Goal: Task Accomplishment & Management: Manage account settings

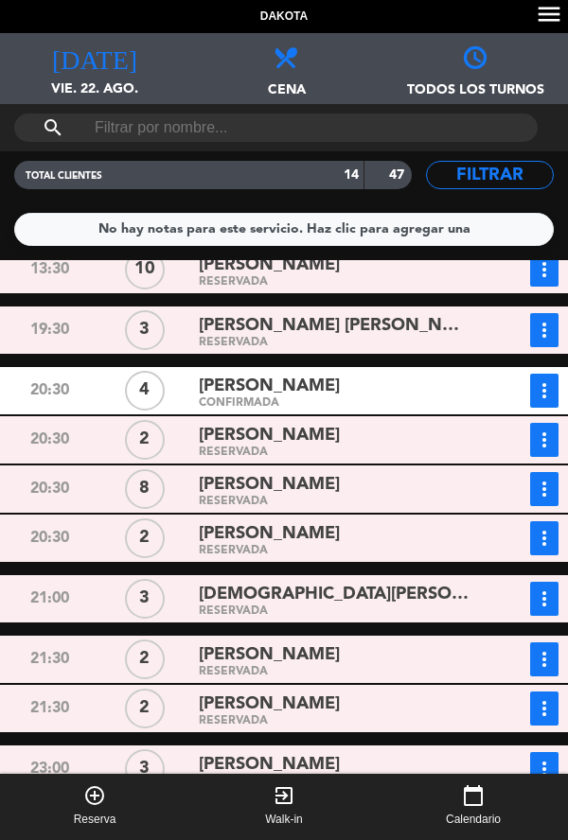
scroll to position [125, 0]
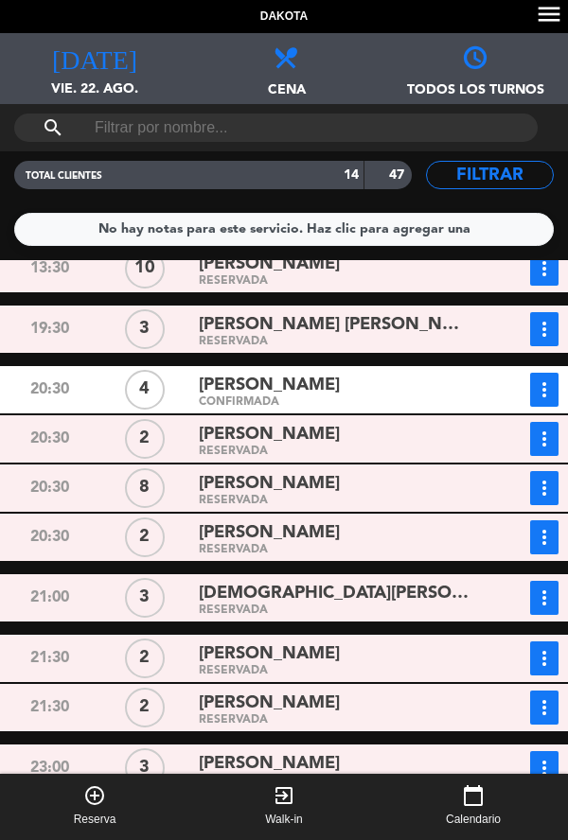
click at [93, 96] on span "vie. 22. ago." at bounding box center [94, 97] width 189 height 36
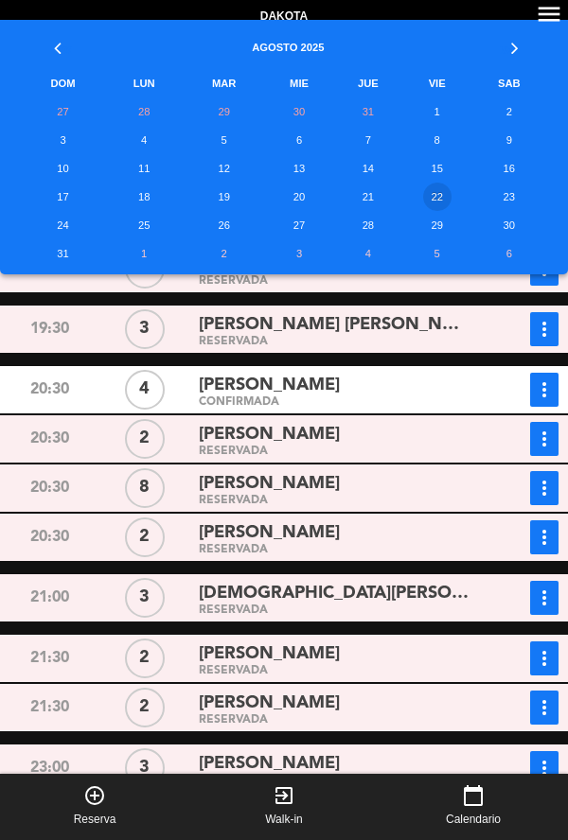
click at [455, 529] on div "[PERSON_NAME]" at bounding box center [335, 533] width 272 height 26
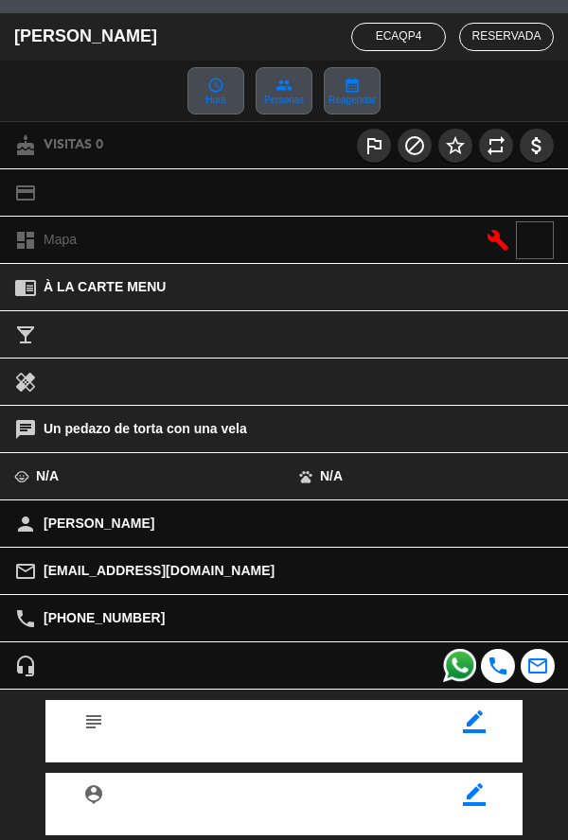
scroll to position [218, 0]
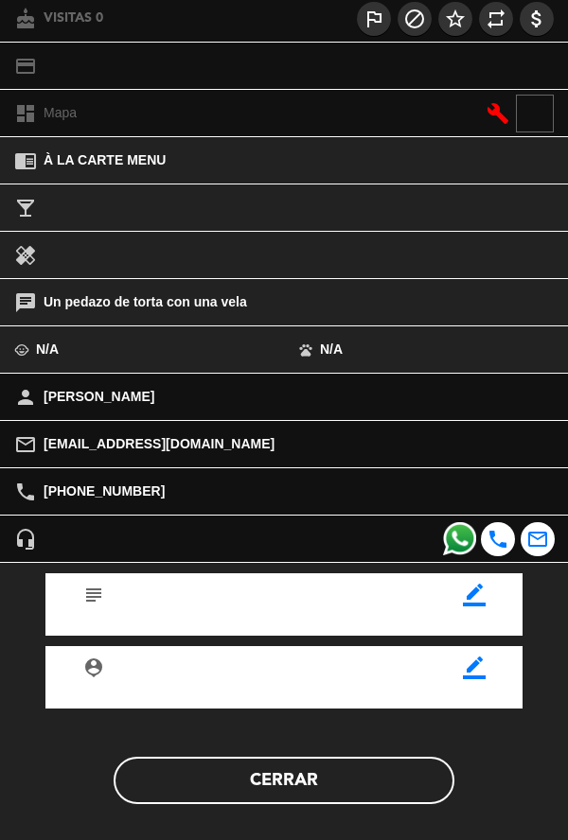
click at [345, 795] on button "Cerrar" at bounding box center [284, 780] width 341 height 47
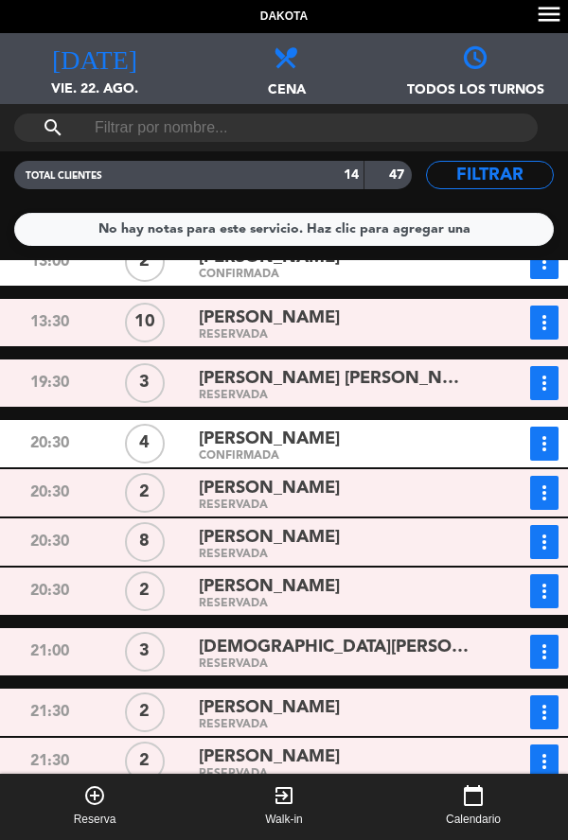
scroll to position [46, 0]
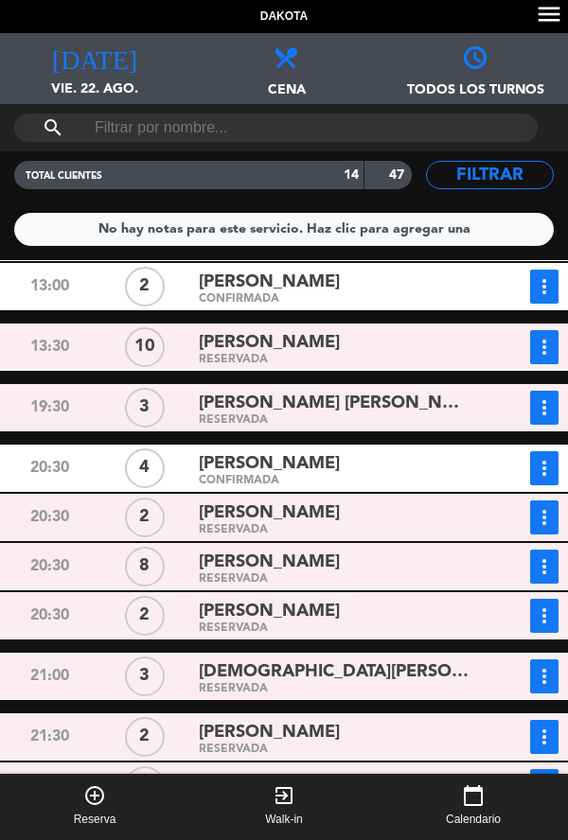
click at [88, 89] on span "vie. 22. ago." at bounding box center [94, 97] width 189 height 36
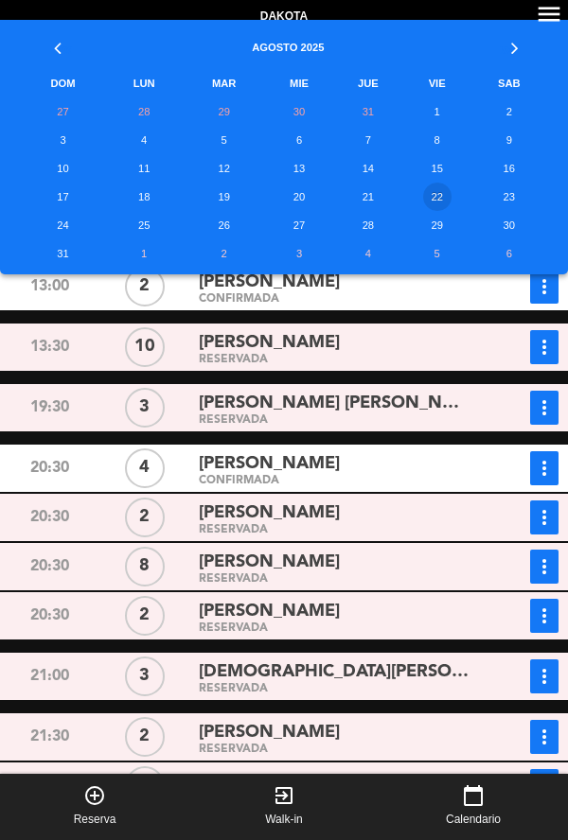
click at [510, 201] on td "23" at bounding box center [509, 197] width 78 height 28
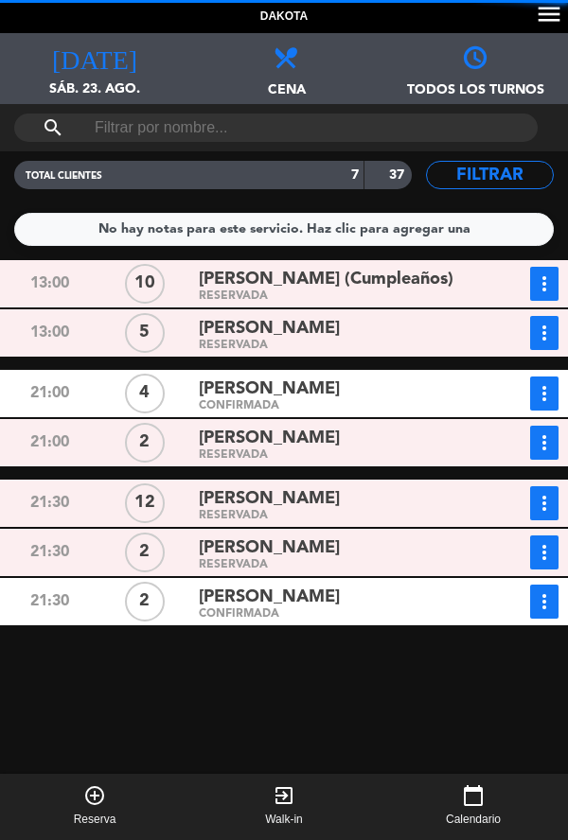
scroll to position [0, 0]
click at [96, 80] on span "sáb. 23. ago." at bounding box center [94, 97] width 189 height 36
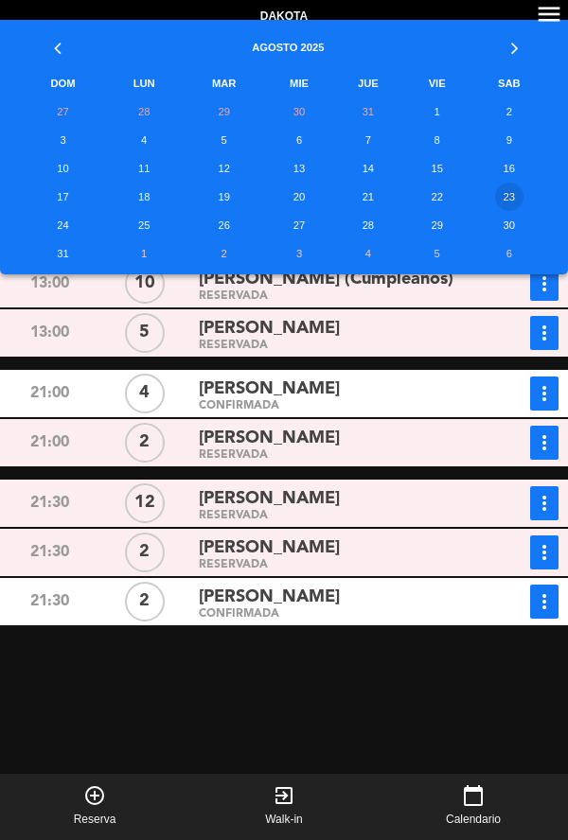
click at [438, 203] on td "22" at bounding box center [437, 197] width 66 height 28
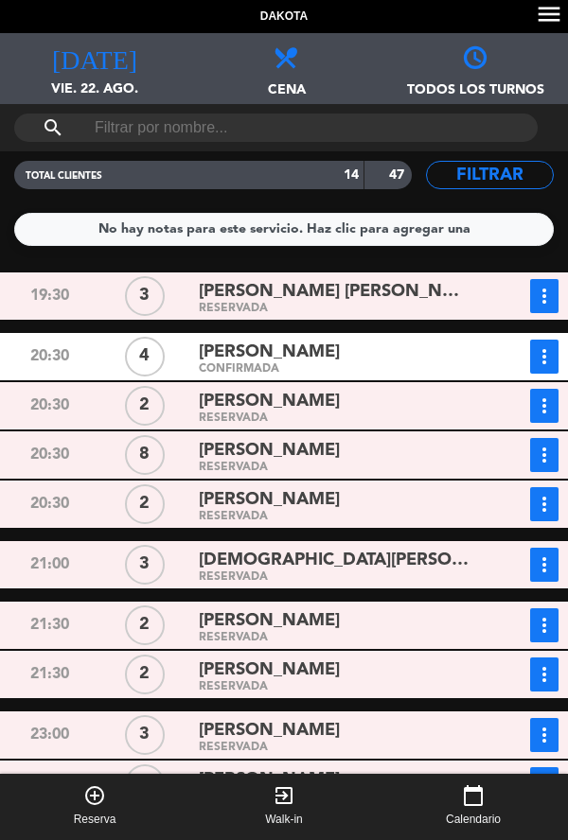
scroll to position [210, 0]
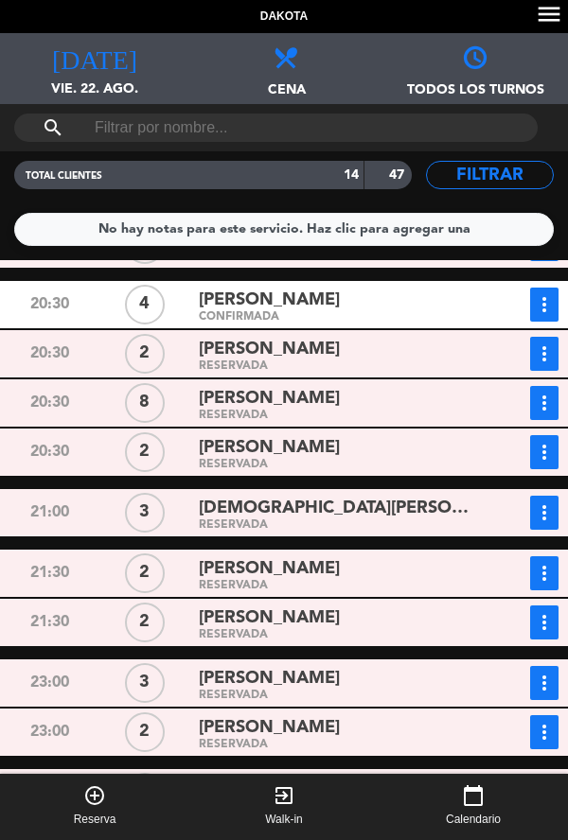
click at [108, 57] on span "[DATE]" at bounding box center [94, 51] width 189 height 36
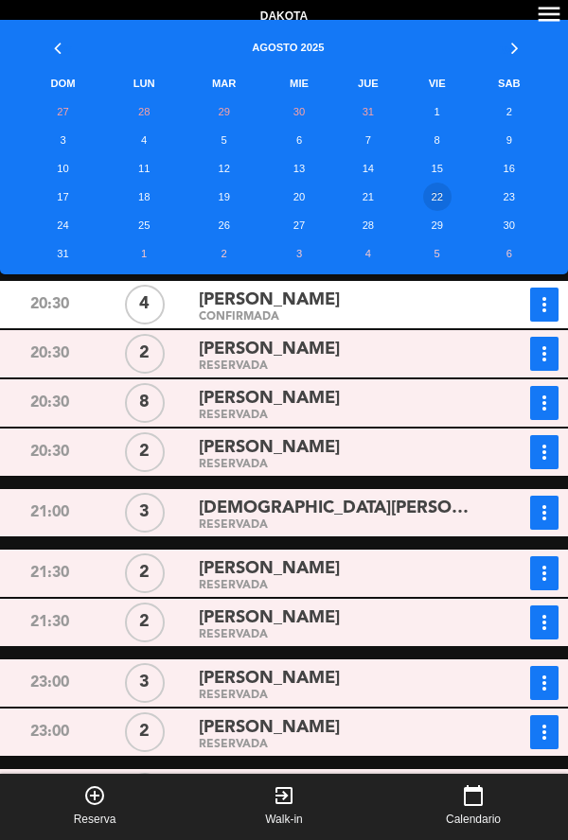
click at [498, 206] on td "23" at bounding box center [509, 197] width 78 height 28
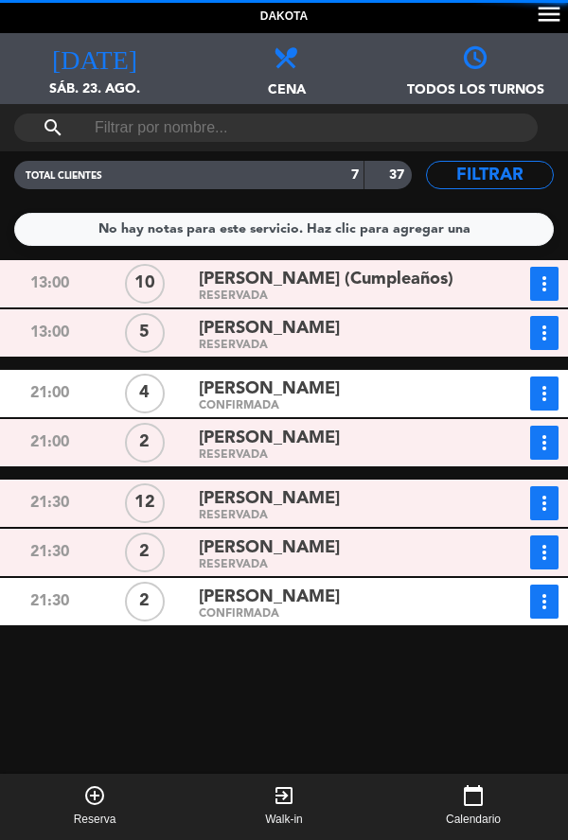
scroll to position [0, 0]
click at [94, 61] on icon "[DATE]" at bounding box center [94, 56] width 85 height 26
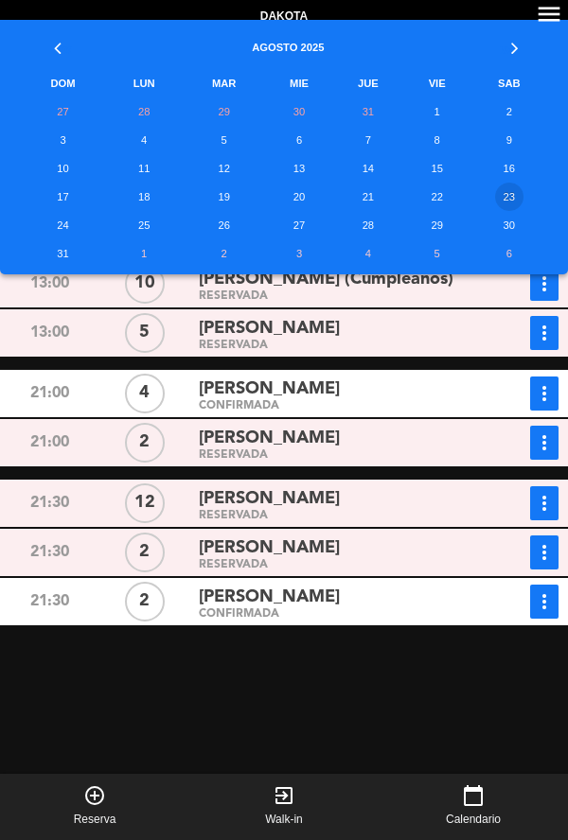
click at [429, 201] on td "22" at bounding box center [437, 197] width 66 height 28
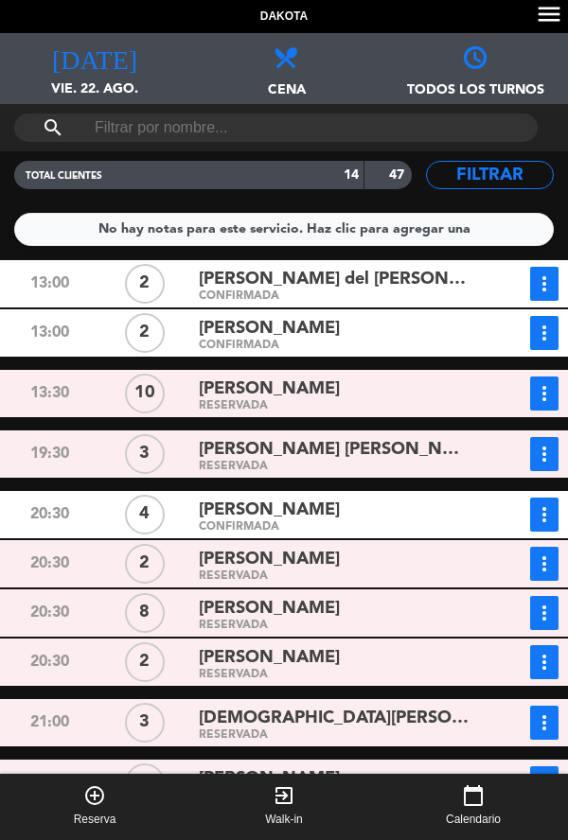
click at [388, 463] on div "RESERVADA" at bounding box center [335, 467] width 272 height 9
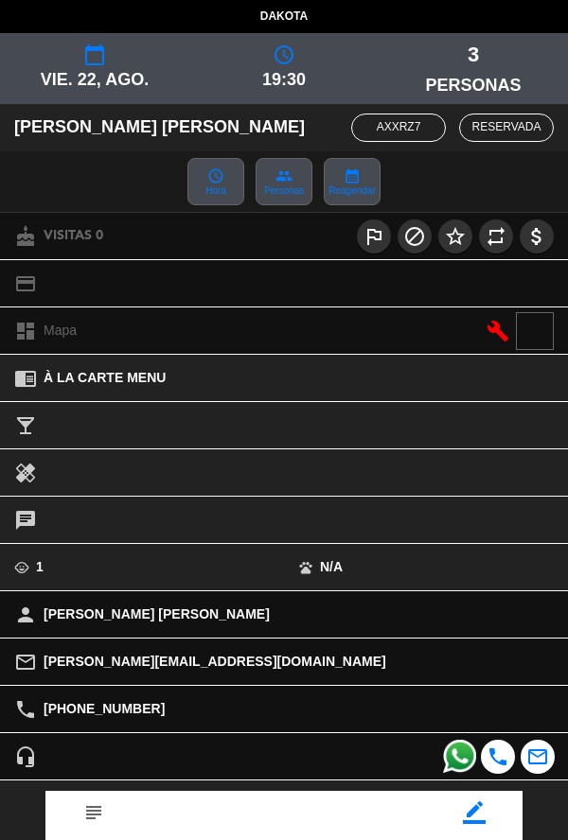
scroll to position [218, 0]
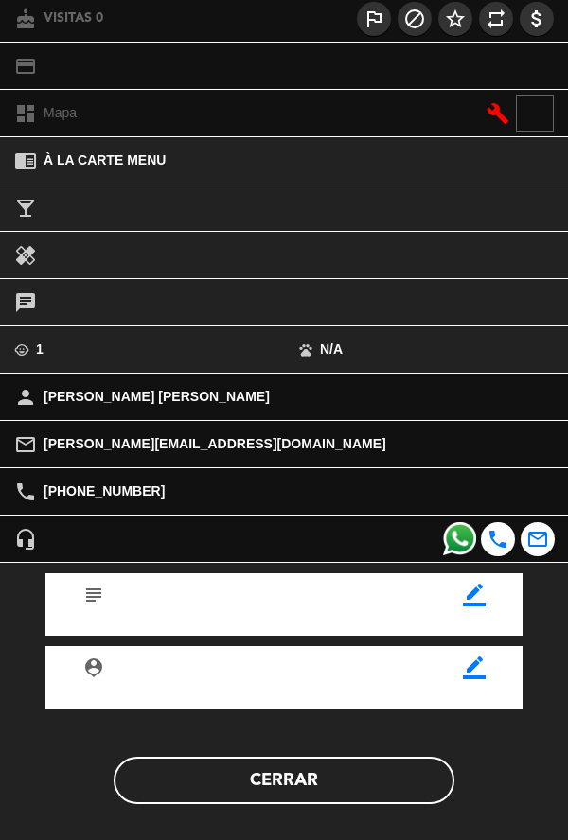
click at [481, 598] on icon "border_color" at bounding box center [474, 595] width 23 height 23
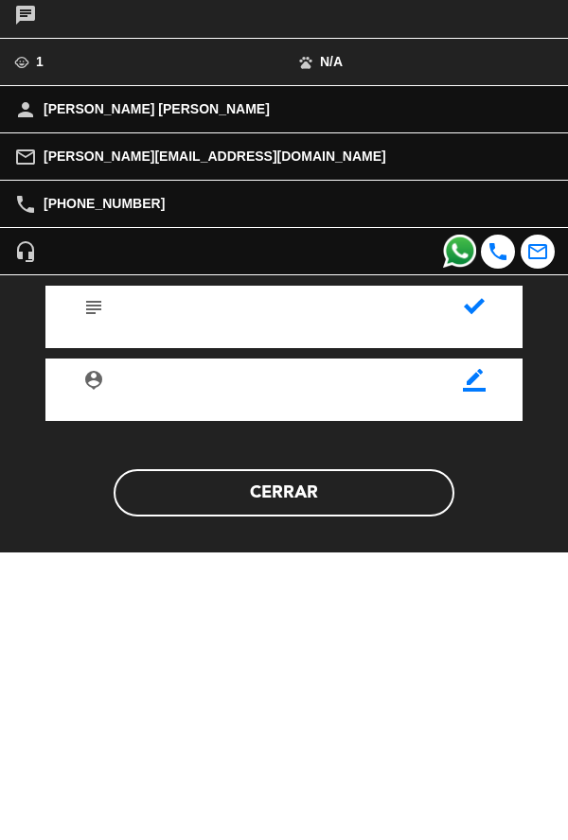
click at [325, 769] on button "Cerrar" at bounding box center [284, 780] width 341 height 47
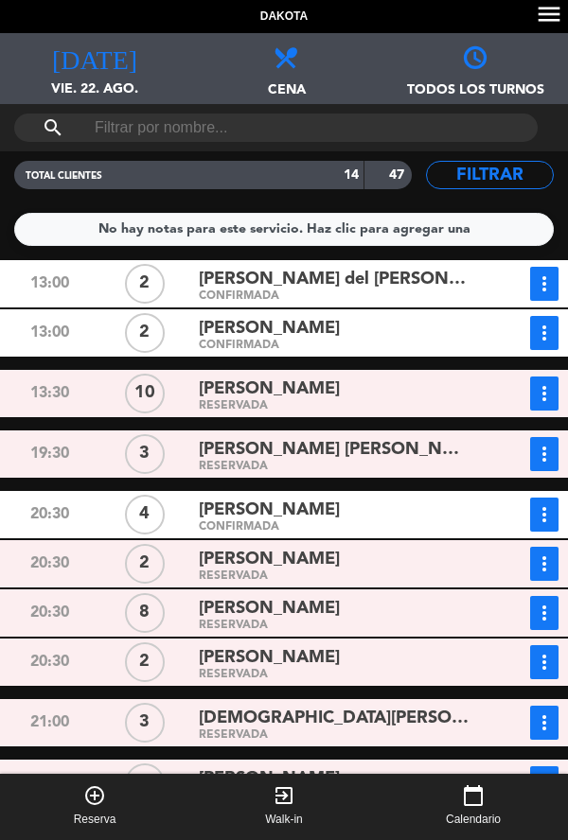
click at [361, 523] on div "CONFIRMADA" at bounding box center [335, 527] width 272 height 9
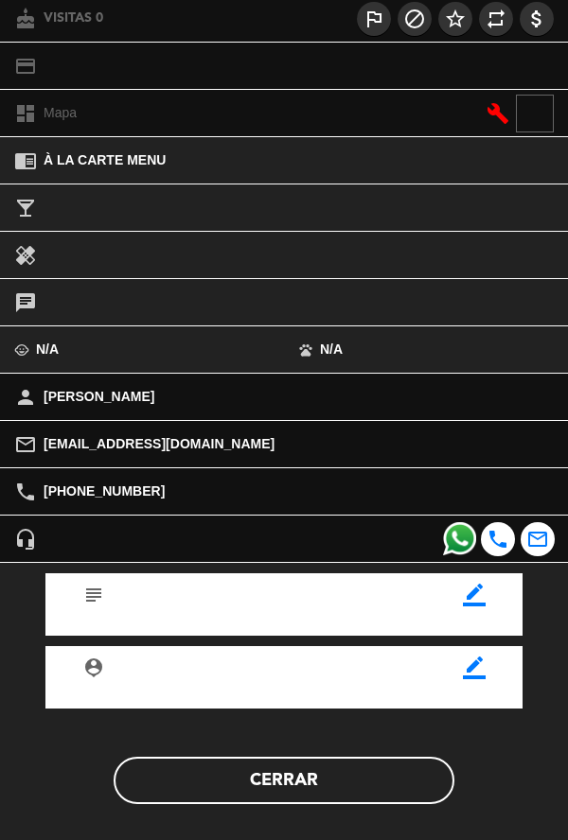
click at [359, 796] on button "Cerrar" at bounding box center [284, 780] width 341 height 47
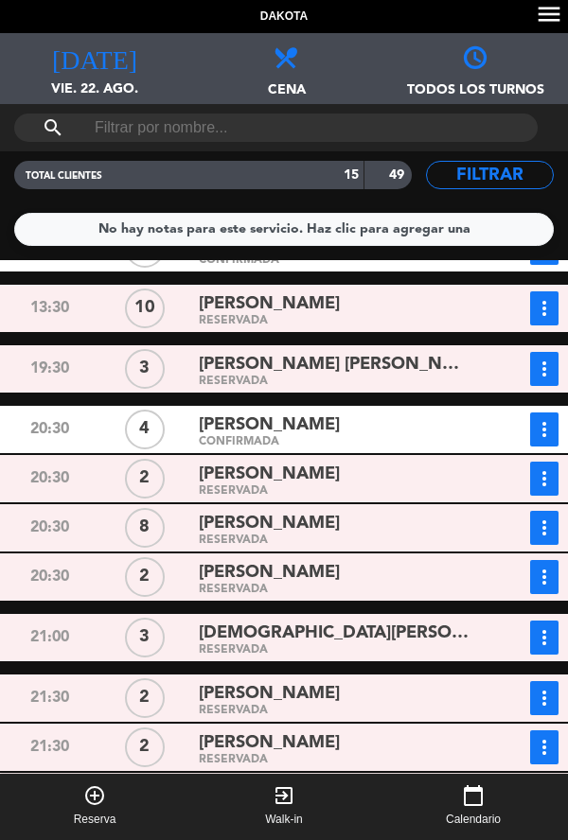
scroll to position [92, 0]
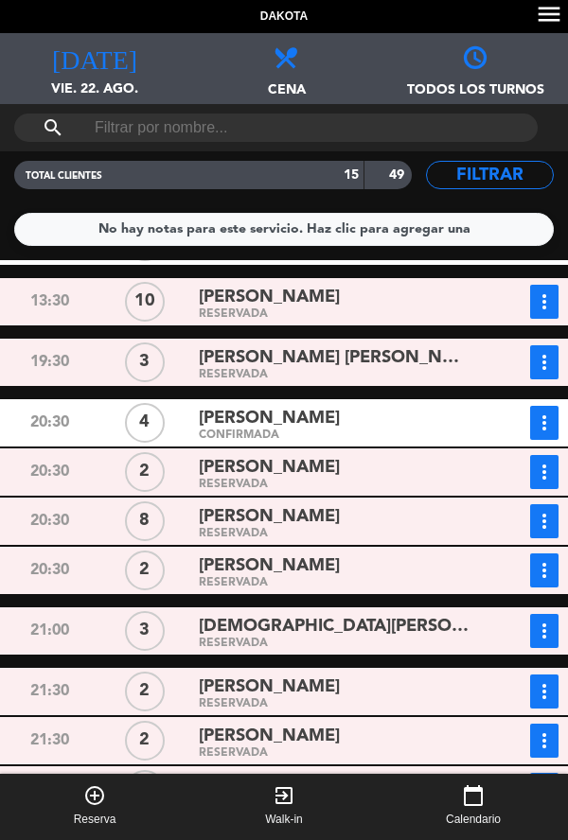
click at [379, 367] on span "[PERSON_NAME] [PERSON_NAME]" at bounding box center [335, 357] width 272 height 27
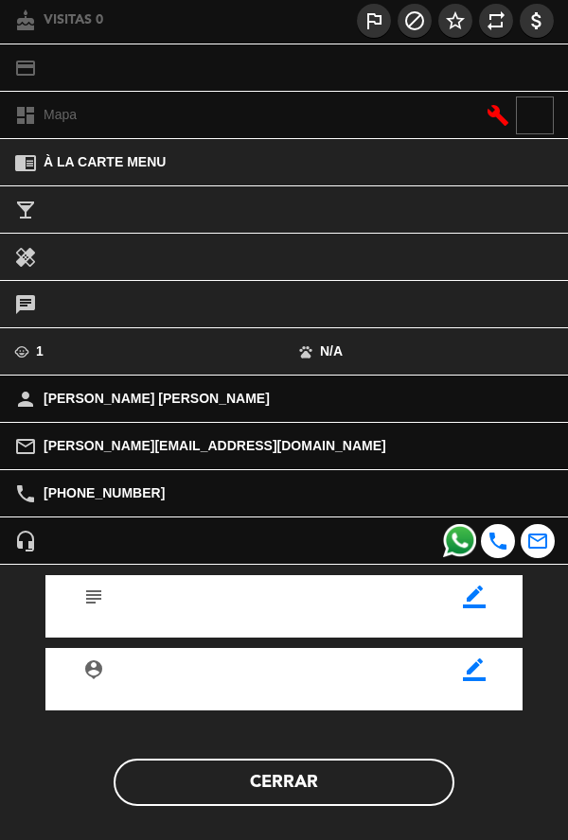
scroll to position [218, 0]
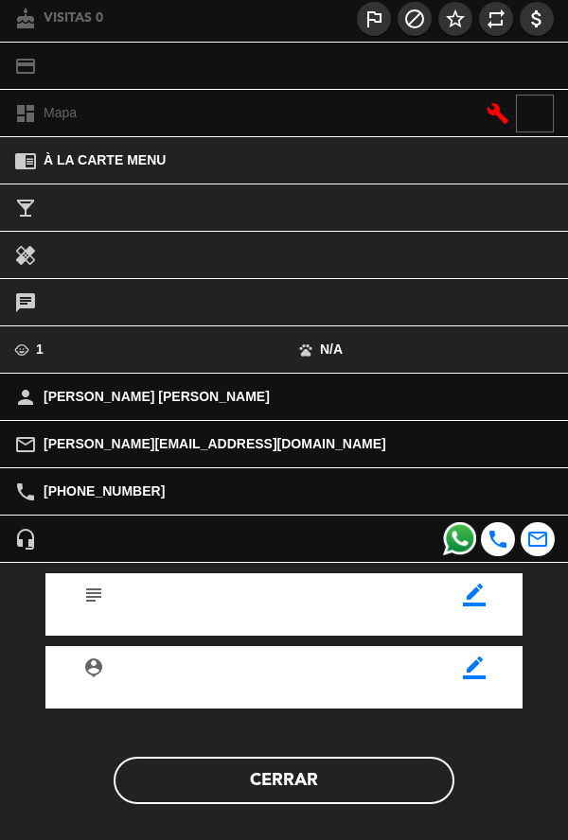
click at [336, 827] on div "subject border_color person_pin border_color Cerrar" at bounding box center [284, 703] width 596 height 281
click at [348, 779] on button "Cerrar" at bounding box center [284, 780] width 341 height 47
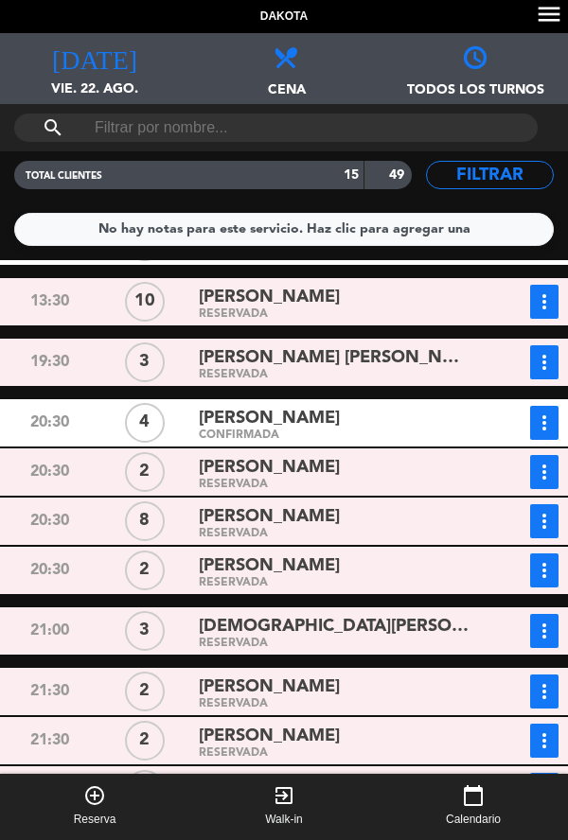
click at [413, 484] on div "RESERVADA" at bounding box center [335, 485] width 272 height 9
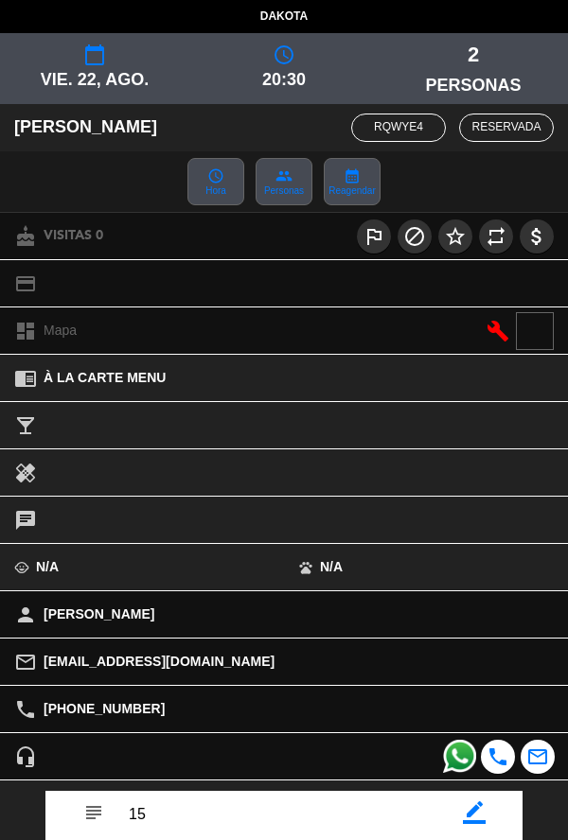
scroll to position [219, 0]
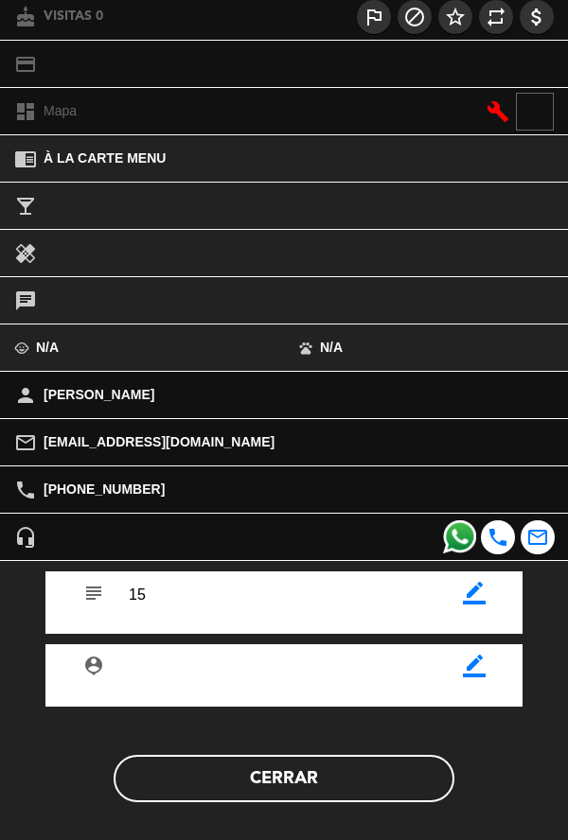
click at [351, 780] on button "Cerrar" at bounding box center [284, 778] width 341 height 47
click at [379, 797] on button "Cerrar" at bounding box center [284, 778] width 341 height 47
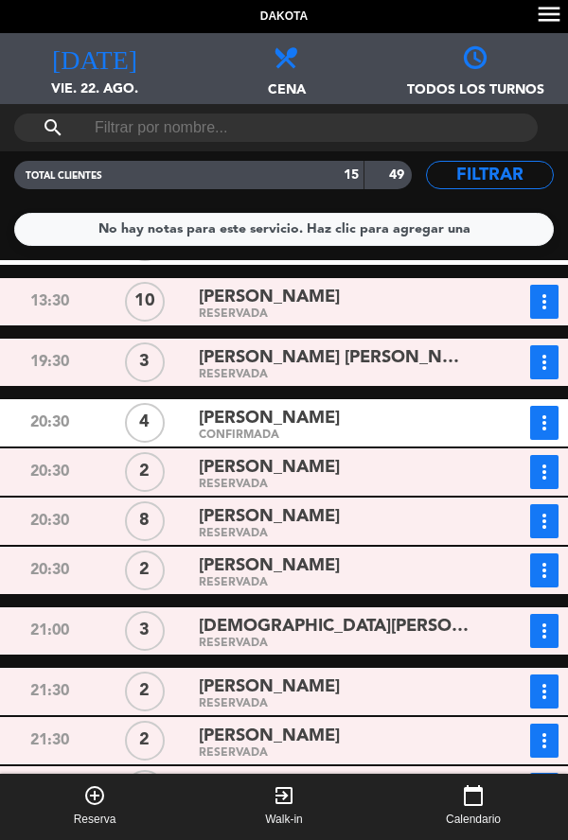
click at [473, 526] on div "[PERSON_NAME] RESERVADA" at bounding box center [335, 521] width 286 height 34
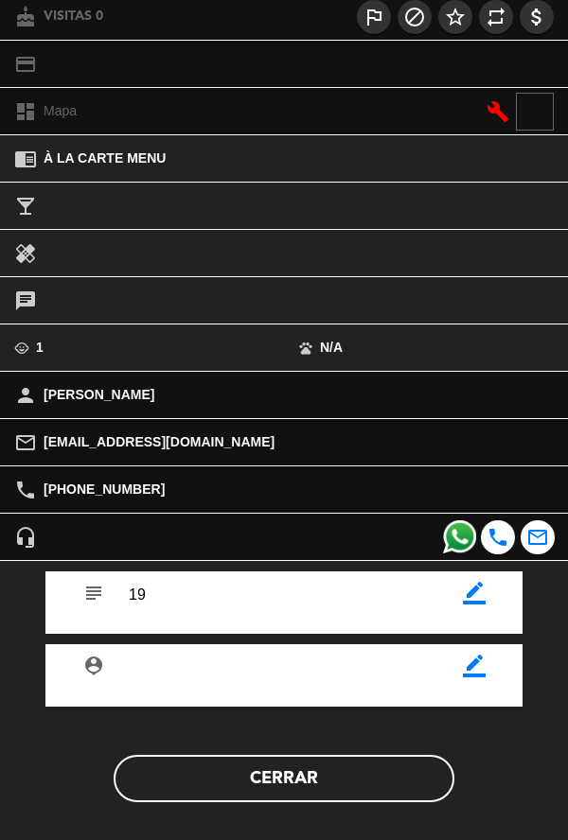
click at [350, 789] on button "Cerrar" at bounding box center [284, 778] width 341 height 47
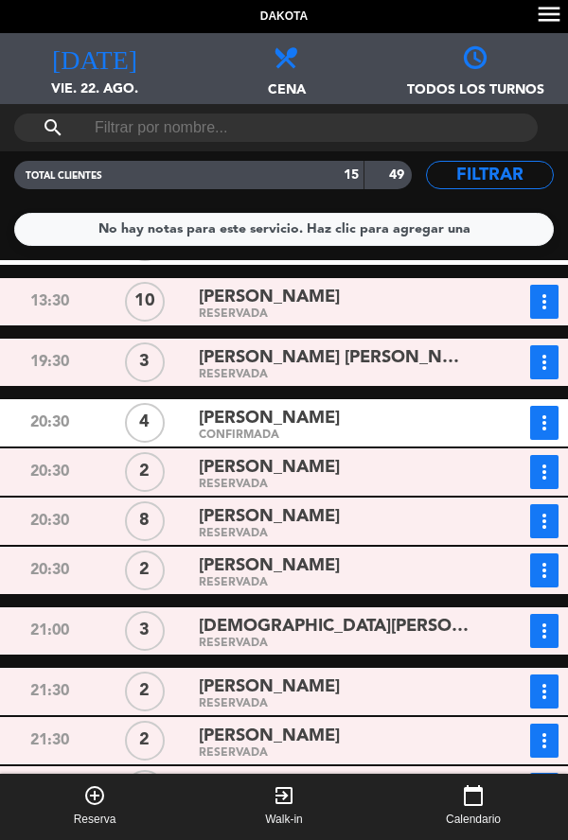
click at [475, 432] on div "[PERSON_NAME] CONFIRMADA" at bounding box center [335, 423] width 286 height 34
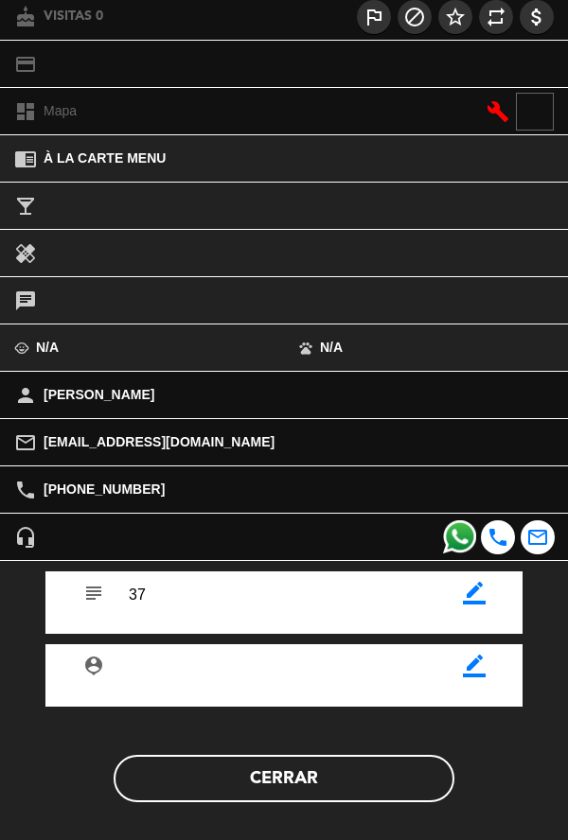
click at [351, 799] on button "Cerrar" at bounding box center [284, 778] width 341 height 47
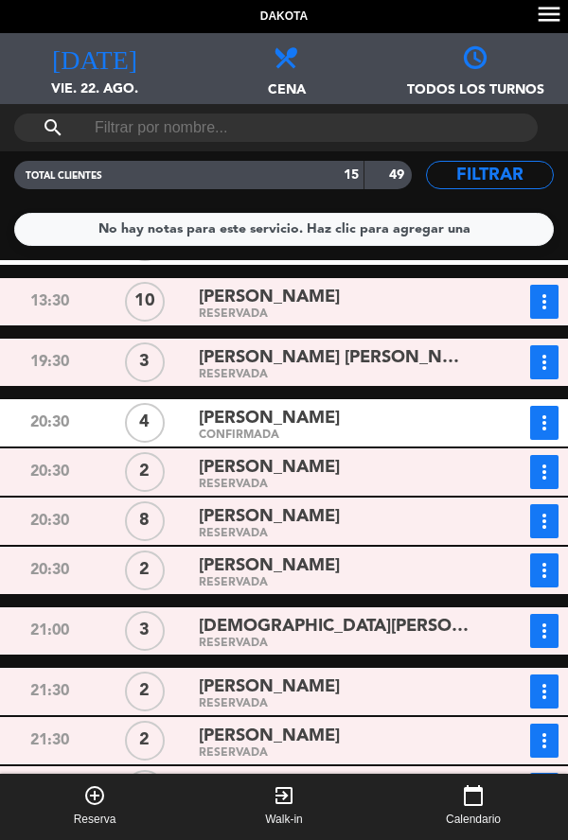
click at [442, 630] on div "[DEMOGRAPHIC_DATA][PERSON_NAME]" at bounding box center [335, 627] width 272 height 26
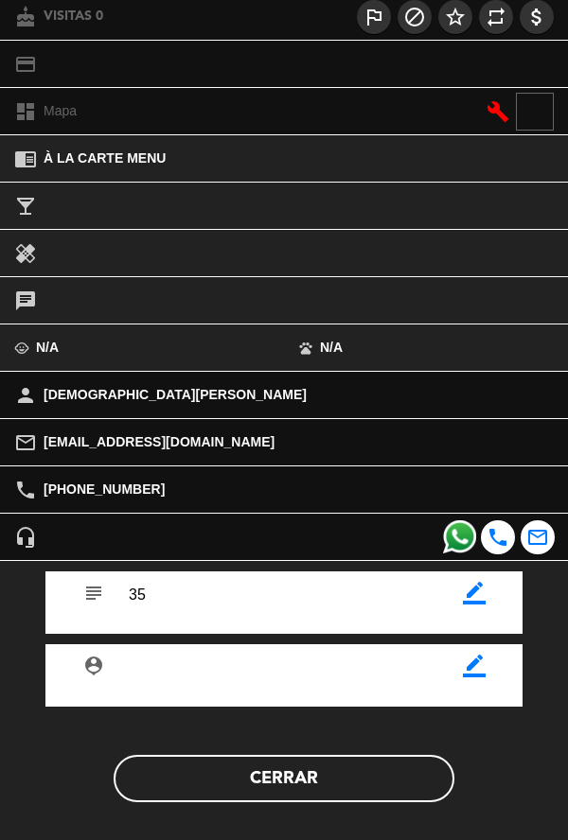
click at [346, 799] on button "Cerrar" at bounding box center [284, 778] width 341 height 47
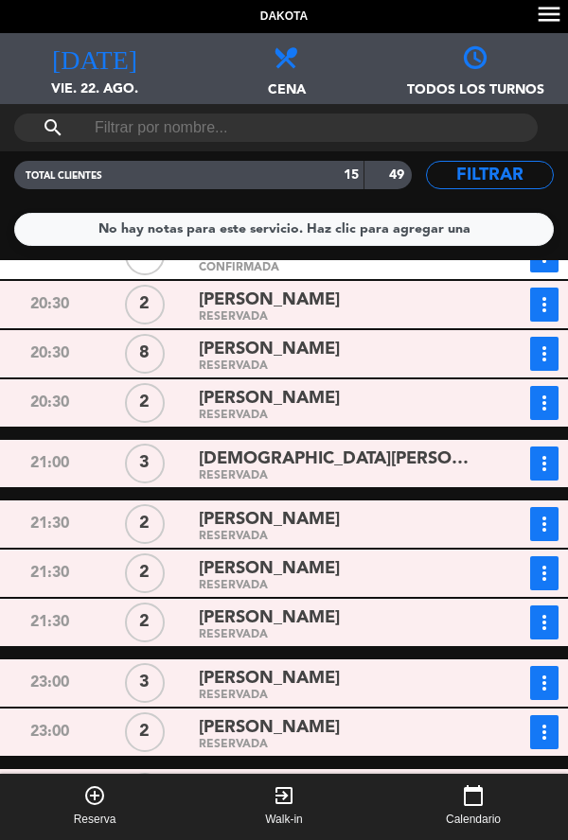
scroll to position [247, 0]
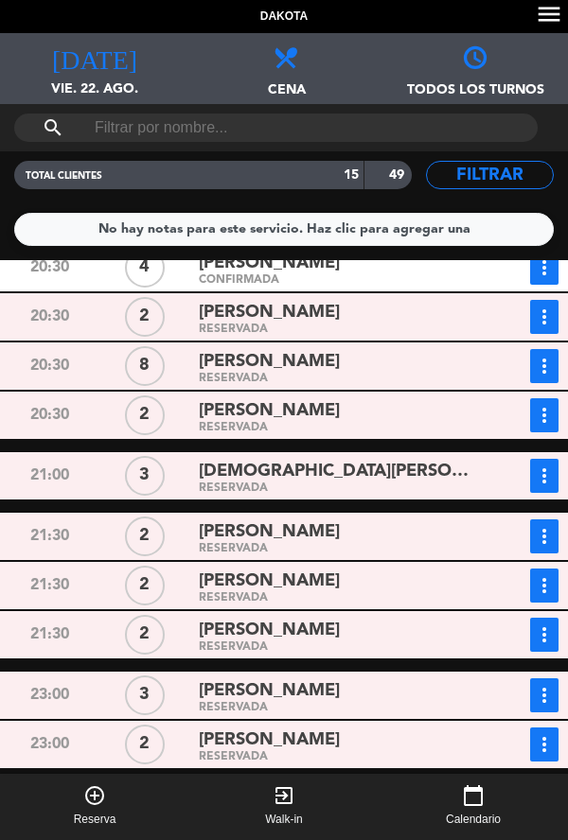
click at [102, 811] on span "Reserva" at bounding box center [95, 820] width 43 height 19
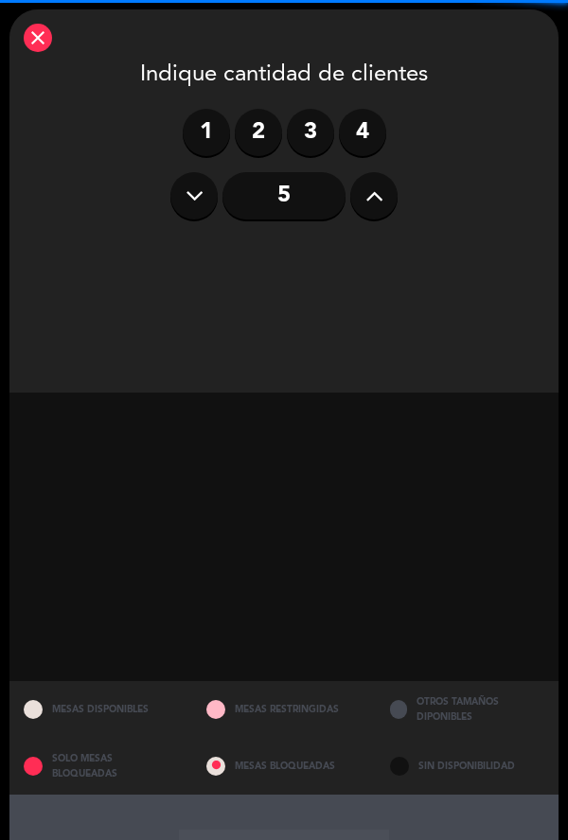
click at [312, 139] on label "3" at bounding box center [310, 132] width 47 height 47
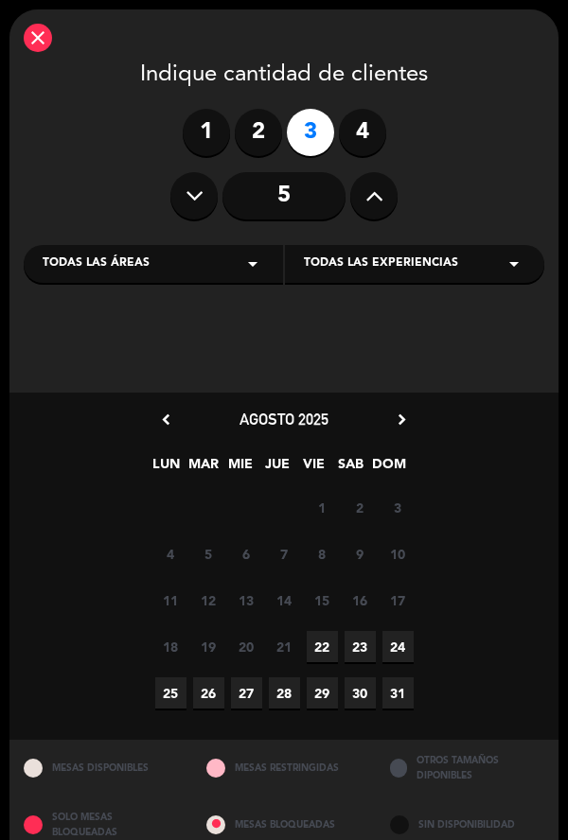
click at [324, 648] on span "22" at bounding box center [321, 646] width 31 height 31
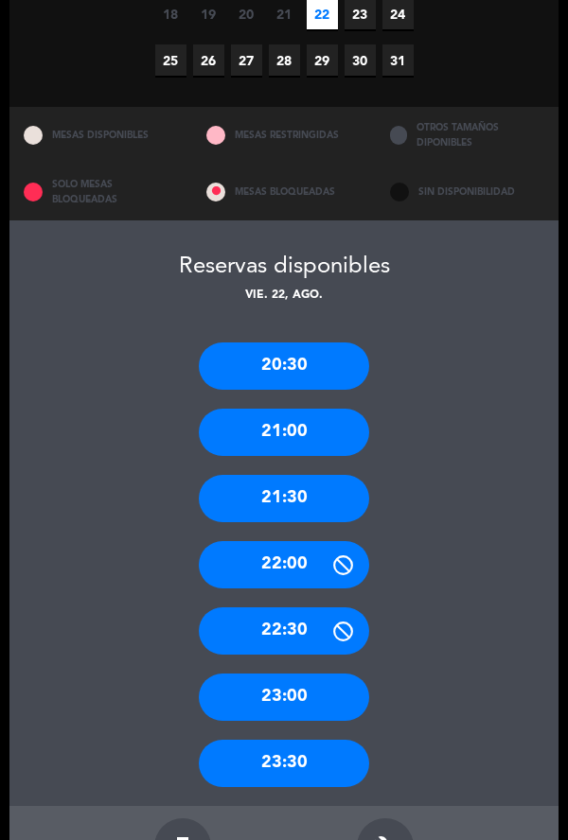
scroll to position [646, 0]
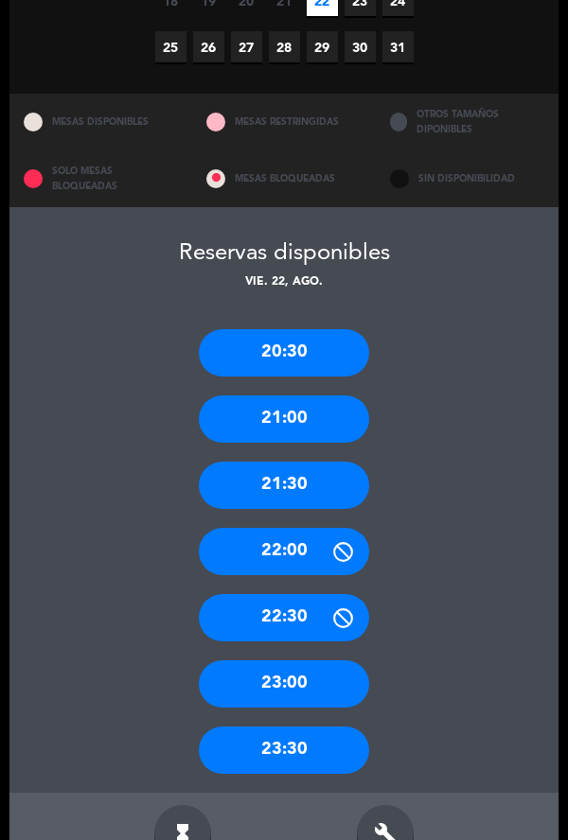
click at [289, 528] on div "22:00" at bounding box center [284, 551] width 170 height 47
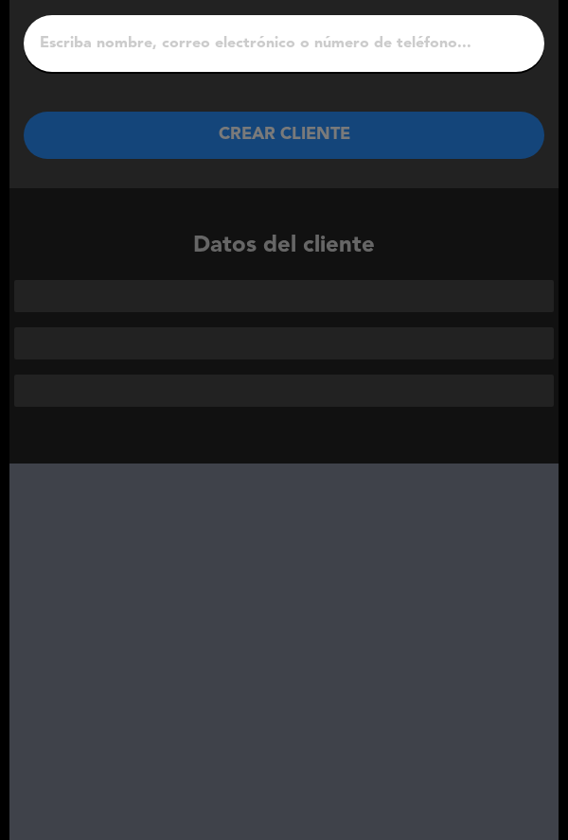
scroll to position [0, 0]
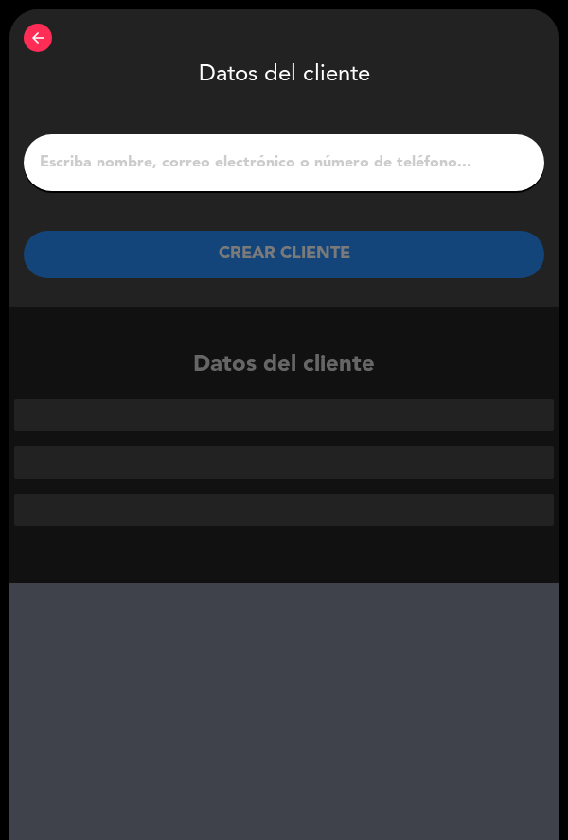
click at [373, 152] on input "1" at bounding box center [284, 162] width 492 height 26
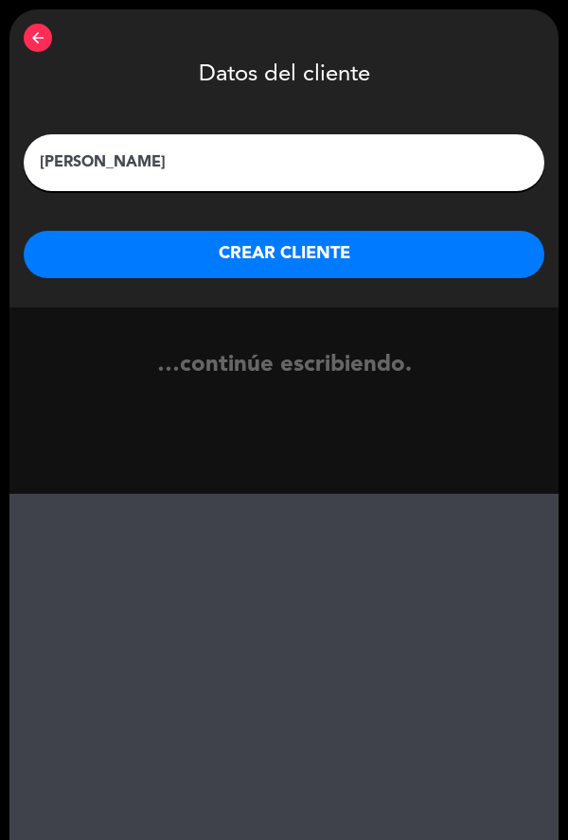
type input "[PERSON_NAME]"
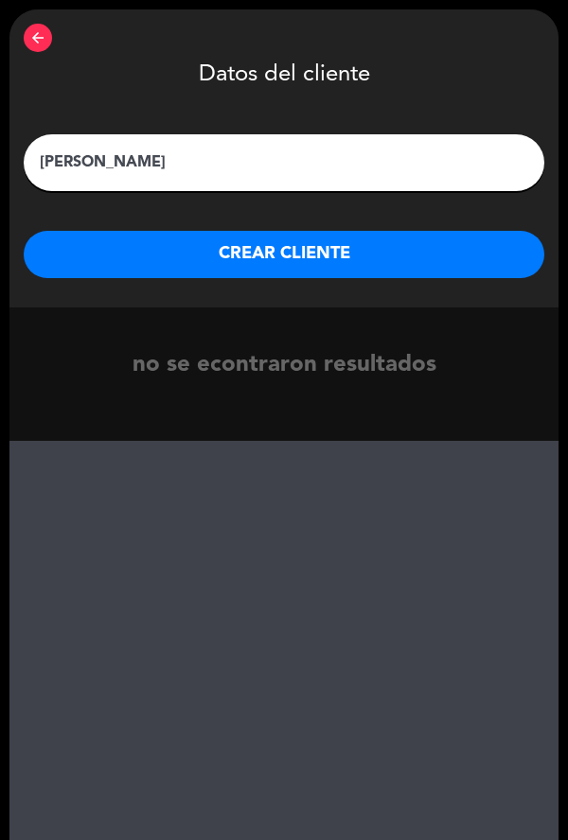
click at [421, 274] on button "CREAR CLIENTE" at bounding box center [284, 254] width 520 height 47
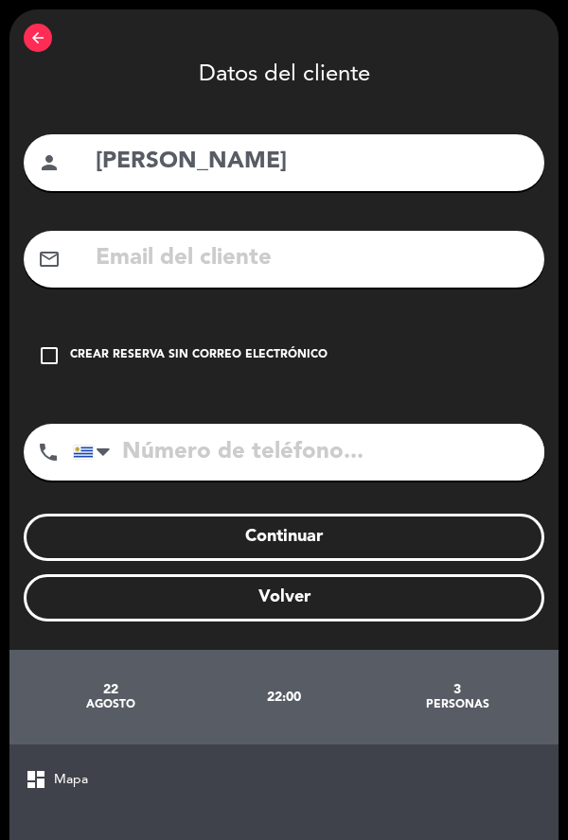
click at [139, 356] on div "Crear reserva sin correo electrónico" at bounding box center [198, 355] width 257 height 19
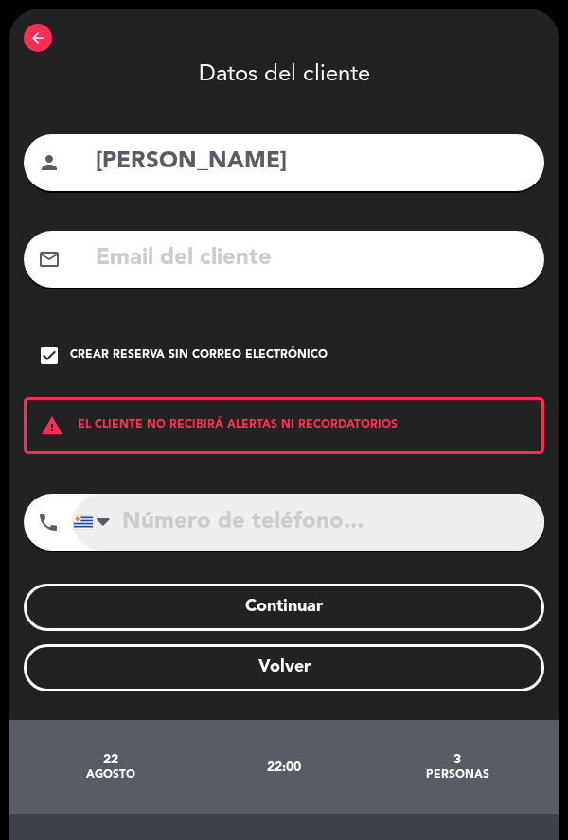
click at [282, 522] on input "tel" at bounding box center [308, 522] width 471 height 57
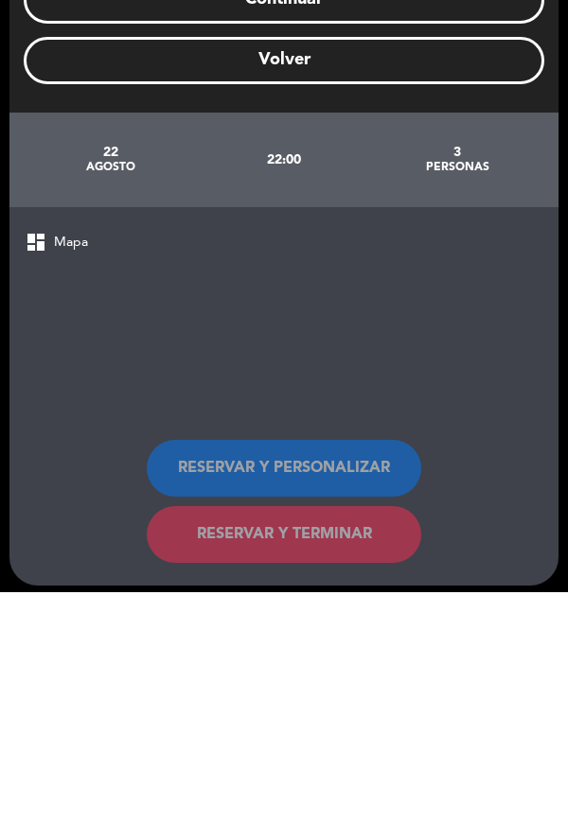
scroll to position [438, 0]
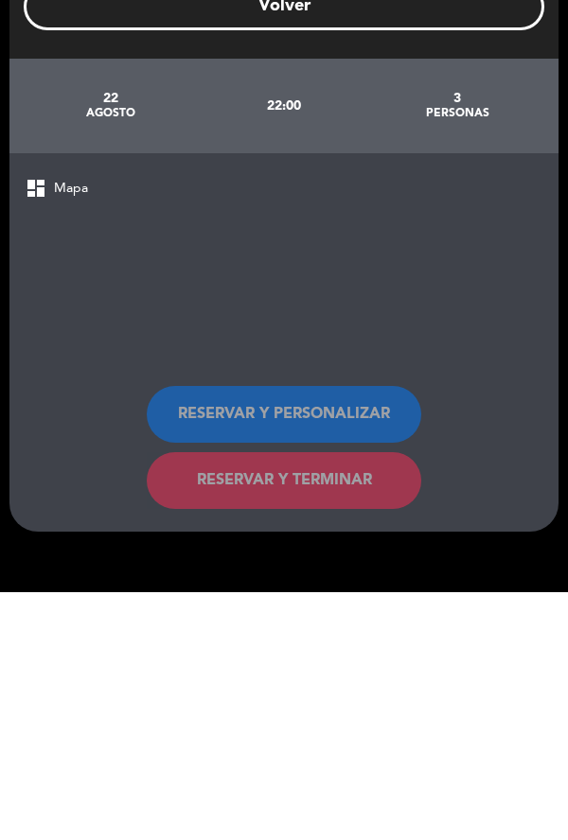
type input "3"
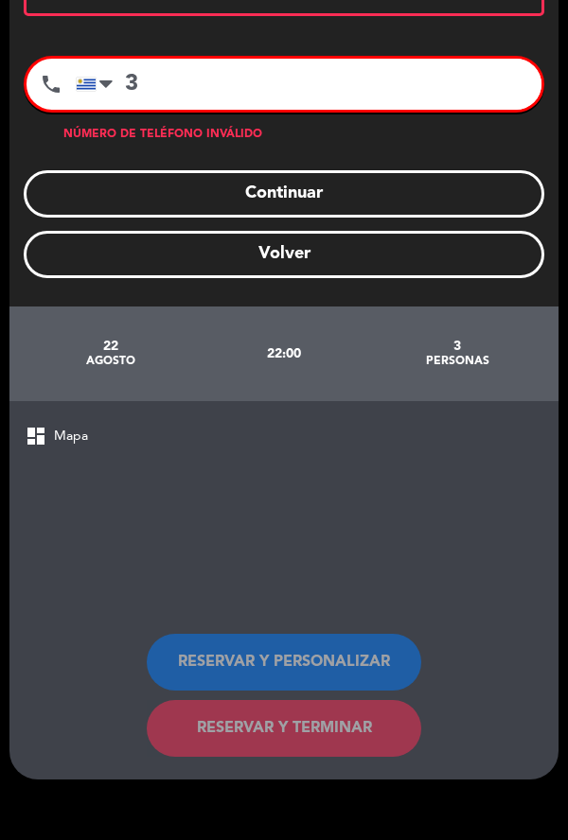
click at [381, 190] on button "Continuar" at bounding box center [284, 193] width 520 height 47
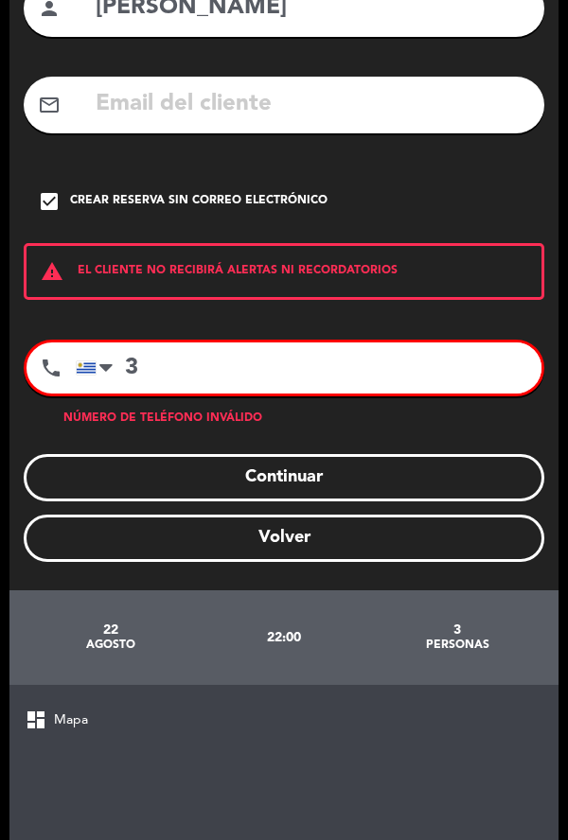
scroll to position [152, 0]
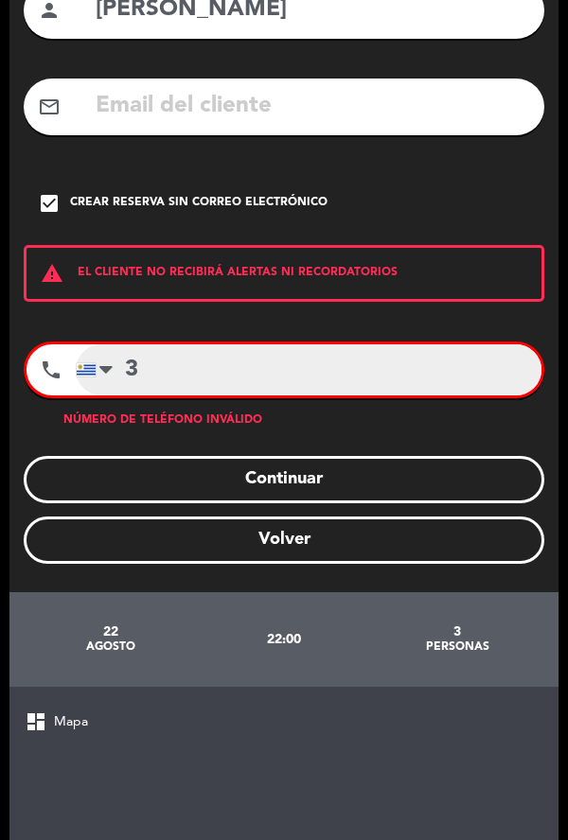
click at [364, 344] on input "3" at bounding box center [308, 369] width 465 height 51
click at [393, 344] on input "3" at bounding box center [308, 369] width 465 height 51
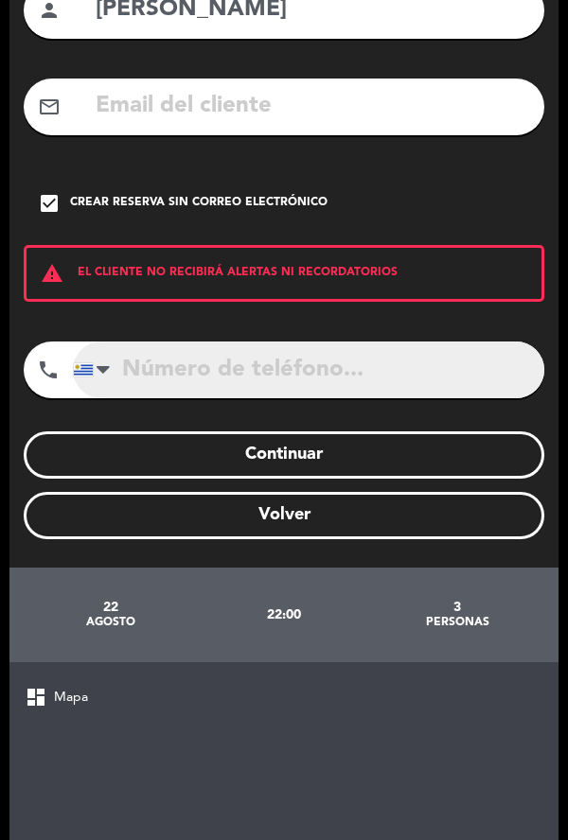
scroll to position [413, 0]
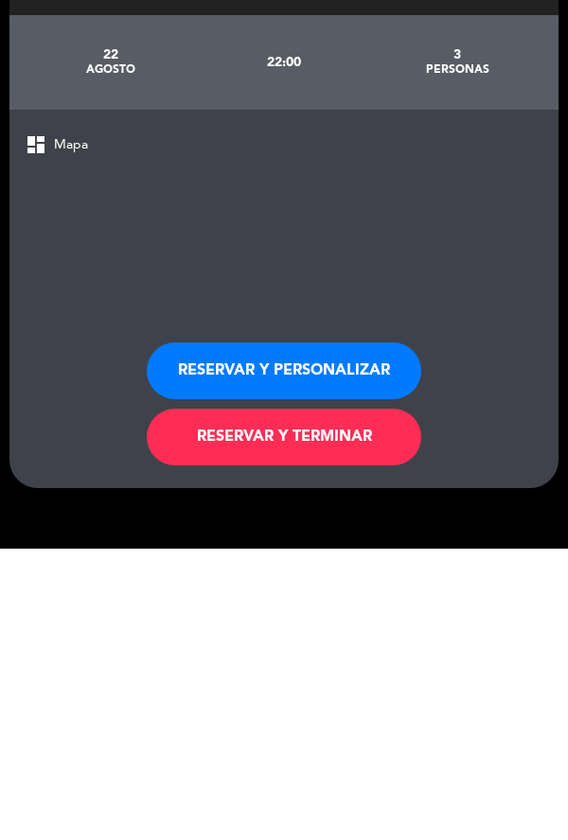
click at [349, 700] on button "RESERVAR Y TERMINAR" at bounding box center [284, 728] width 274 height 57
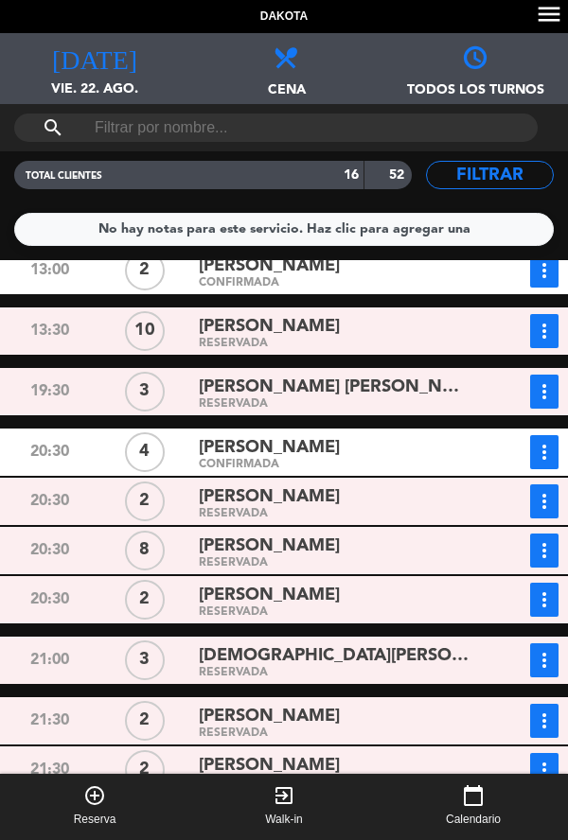
scroll to position [72, 0]
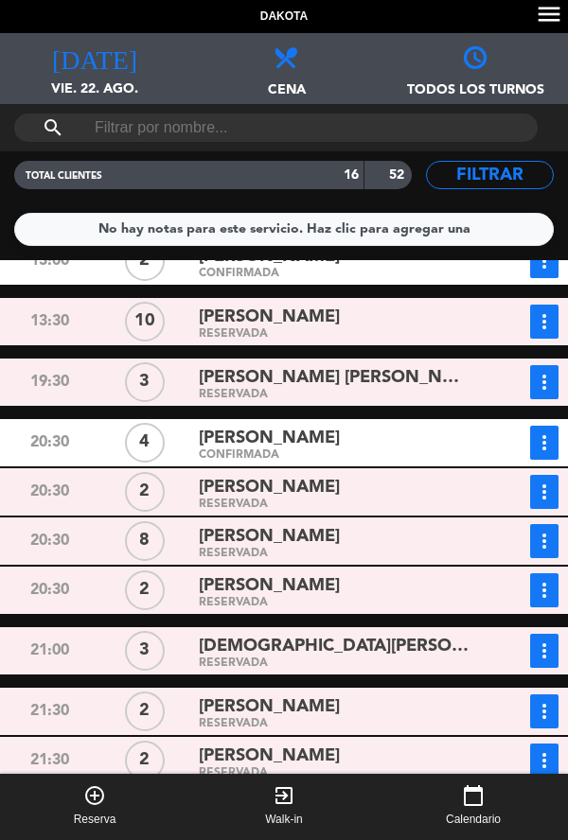
click at [385, 442] on div "[PERSON_NAME]" at bounding box center [335, 439] width 272 height 26
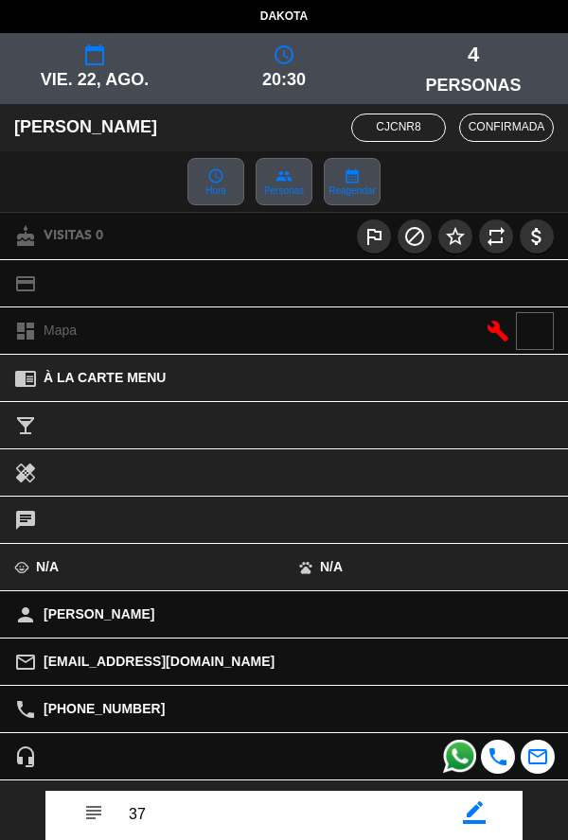
scroll to position [195, 0]
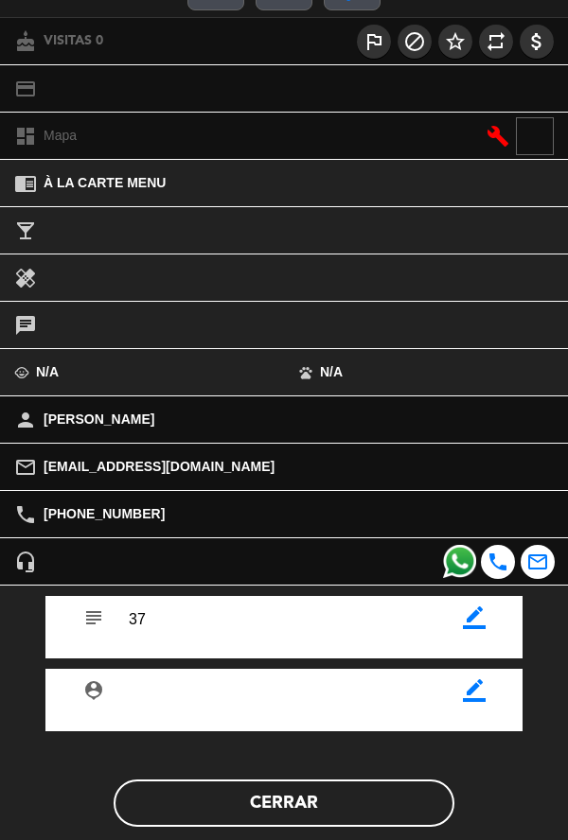
click at [308, 817] on button "Cerrar" at bounding box center [284, 802] width 341 height 47
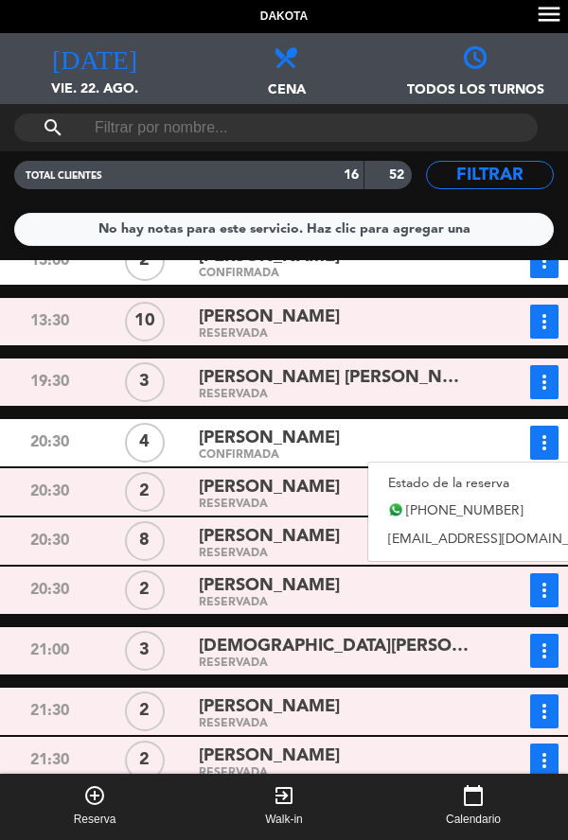
click at [472, 473] on link "Estado de la reserva" at bounding box center [500, 483] width 264 height 28
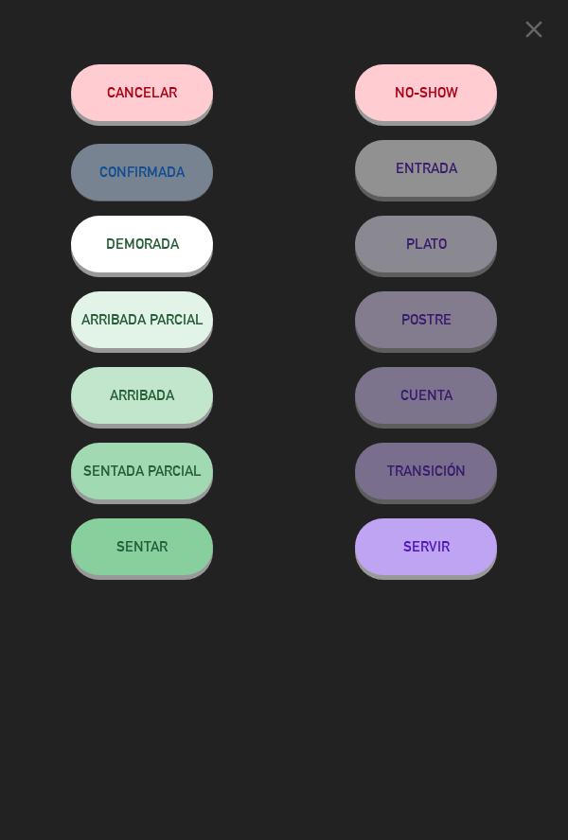
click at [158, 393] on button "ARRIBADA" at bounding box center [142, 395] width 142 height 57
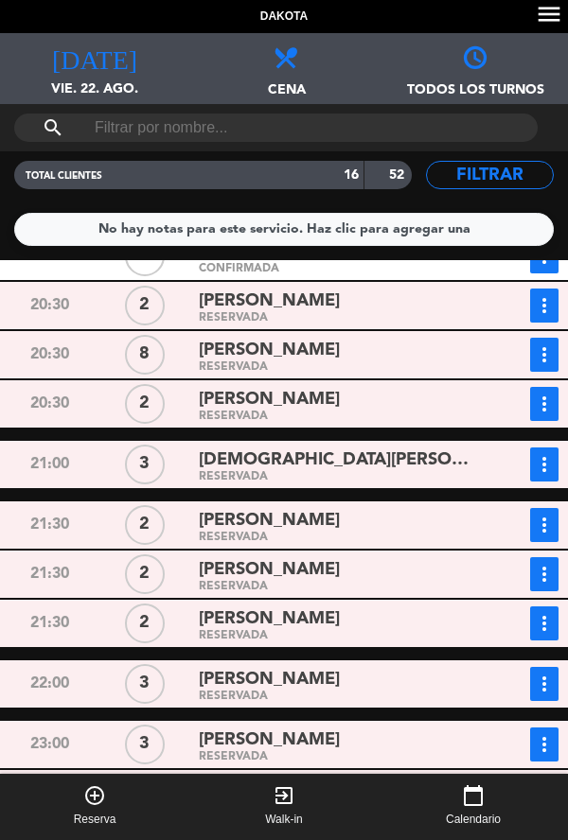
scroll to position [320, 0]
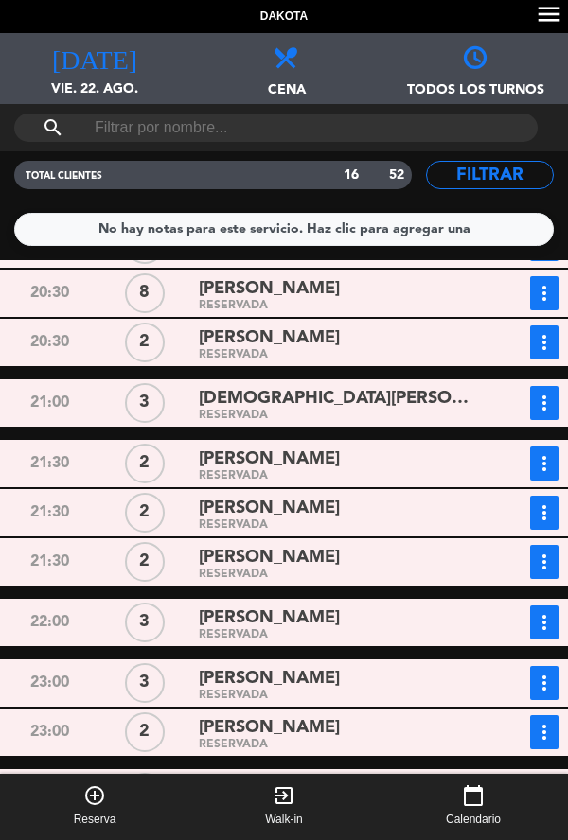
click at [378, 620] on div "[PERSON_NAME]" at bounding box center [335, 618] width 272 height 26
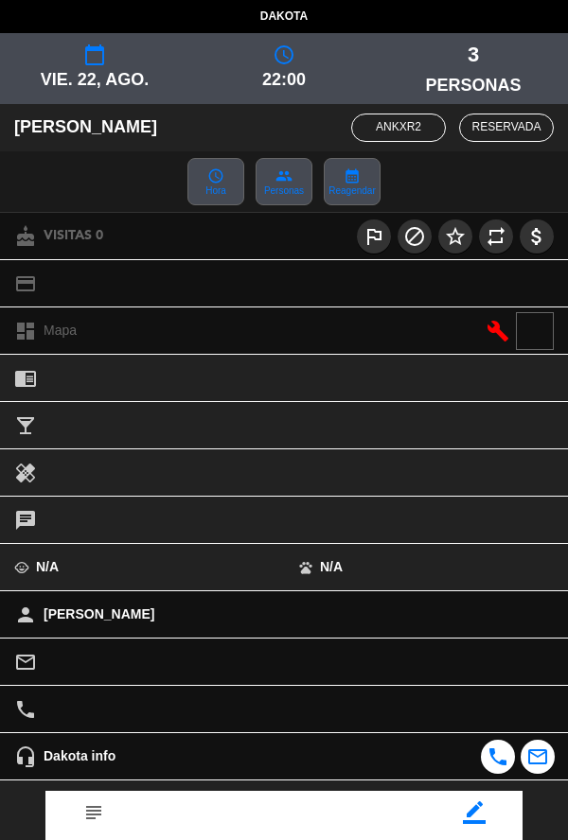
click at [473, 821] on icon "border_color" at bounding box center [474, 812] width 23 height 23
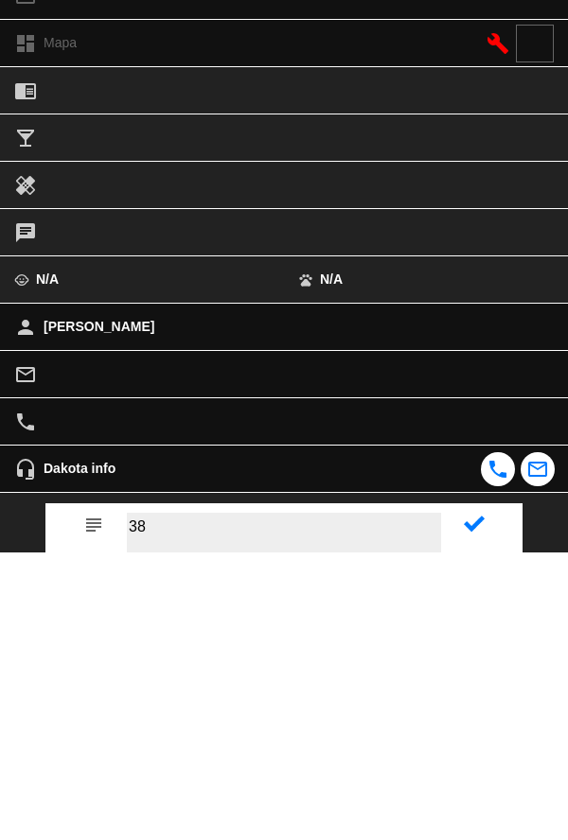
type textarea "38"
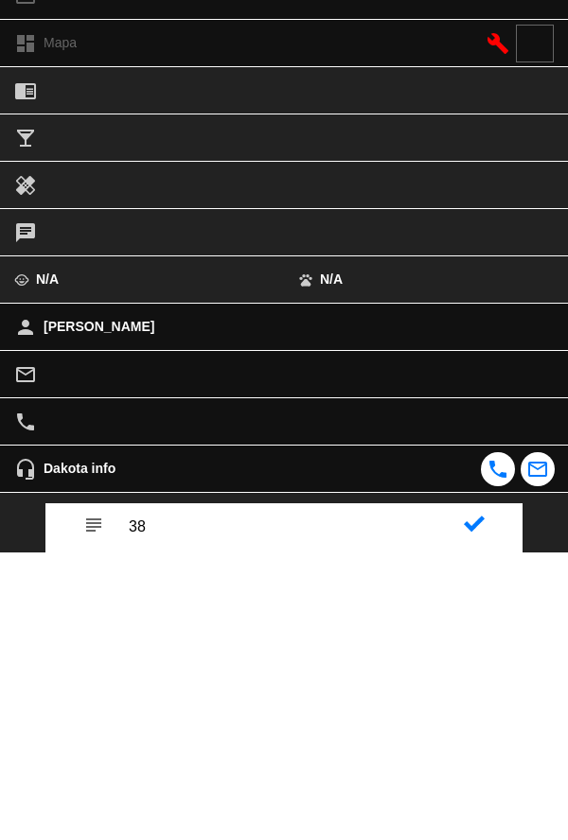
click at [479, 821] on icon at bounding box center [474, 811] width 21 height 21
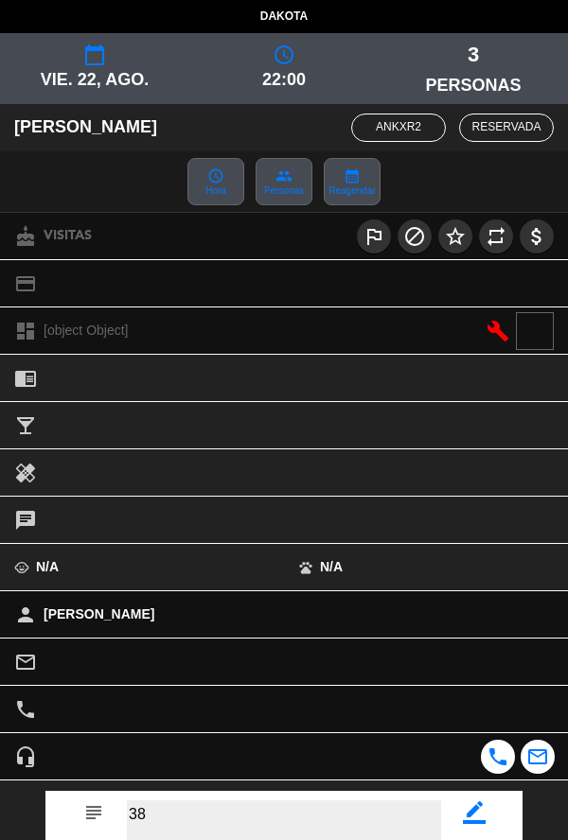
scroll to position [219, 0]
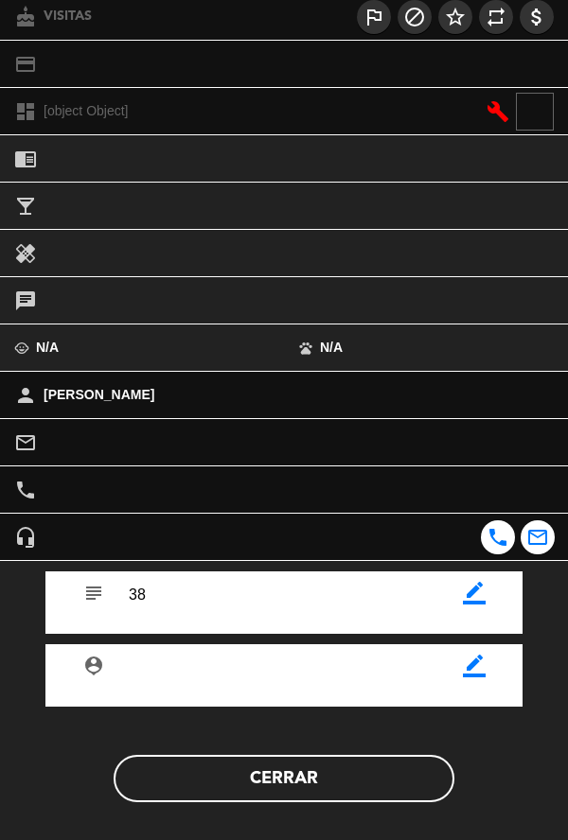
click at [371, 799] on button "Cerrar" at bounding box center [284, 778] width 341 height 47
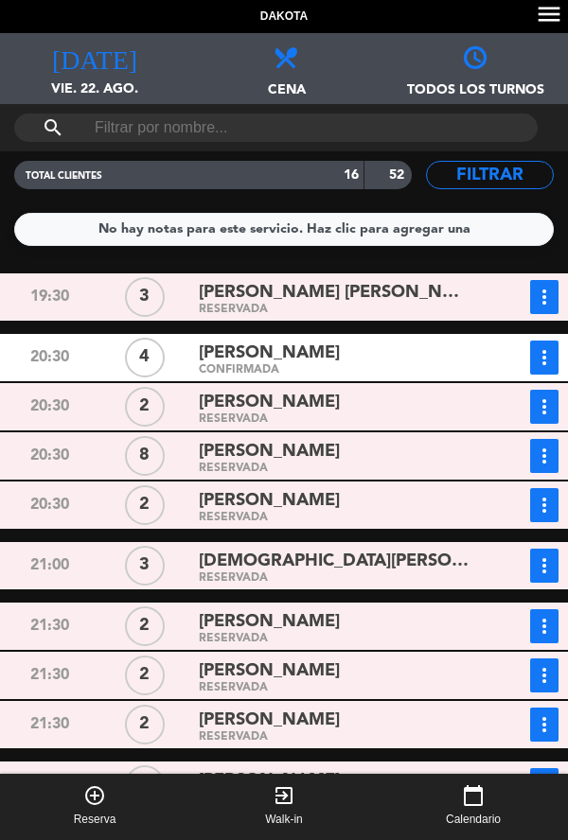
scroll to position [156, 0]
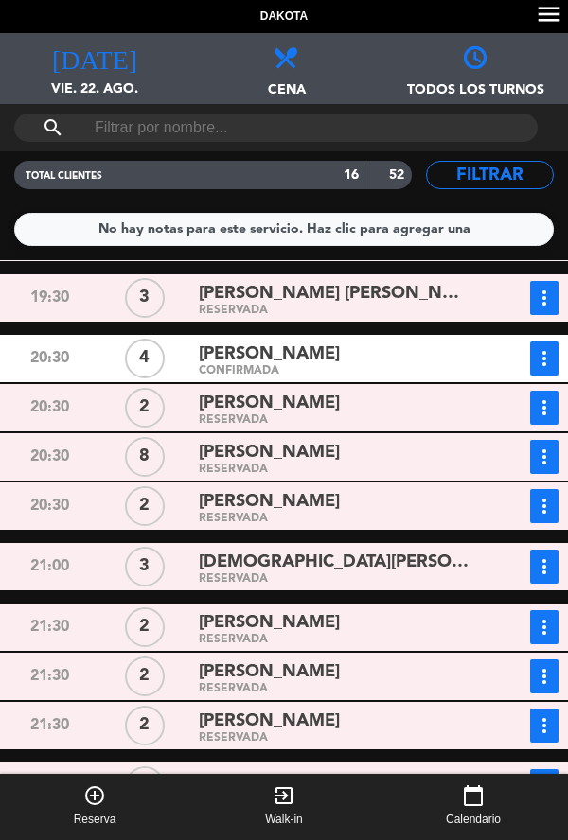
click at [420, 409] on div "[PERSON_NAME]" at bounding box center [335, 404] width 272 height 26
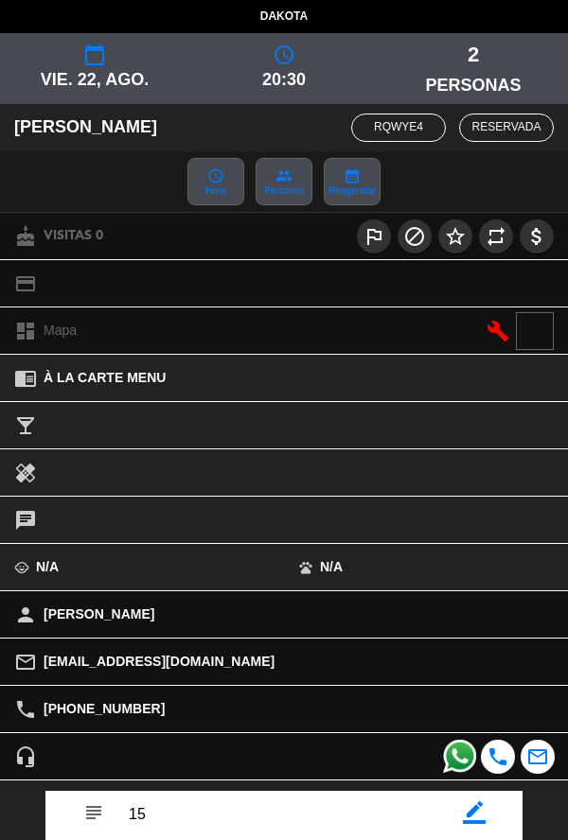
scroll to position [219, 0]
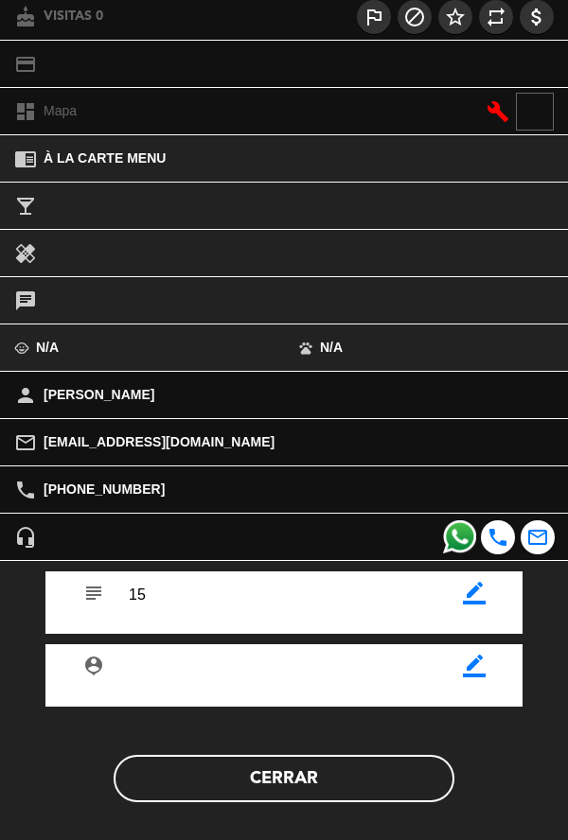
click at [381, 782] on button "Cerrar" at bounding box center [284, 778] width 341 height 47
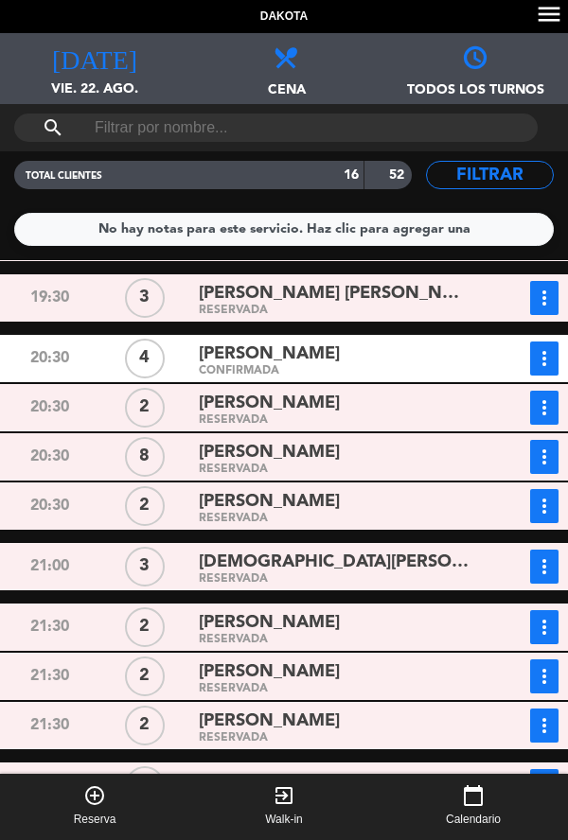
click at [390, 457] on div "[PERSON_NAME]" at bounding box center [335, 453] width 272 height 26
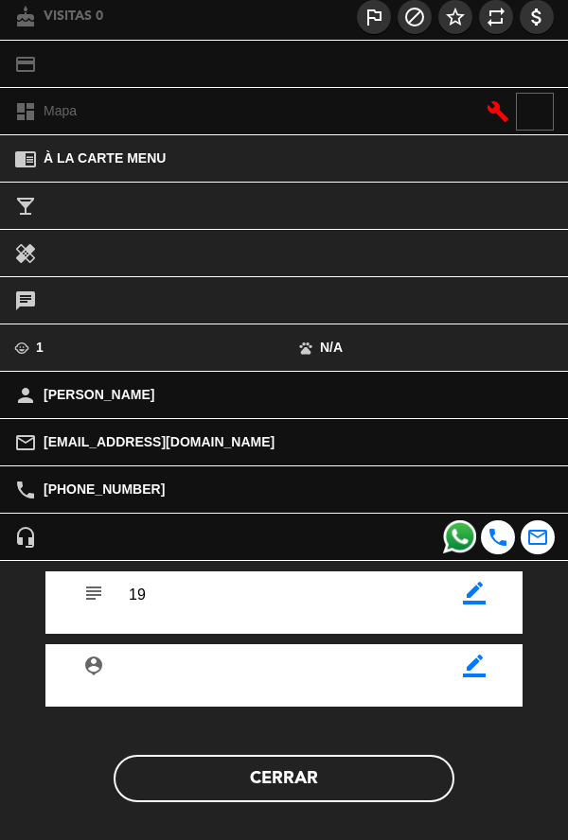
click at [387, 781] on button "Cerrar" at bounding box center [284, 778] width 341 height 47
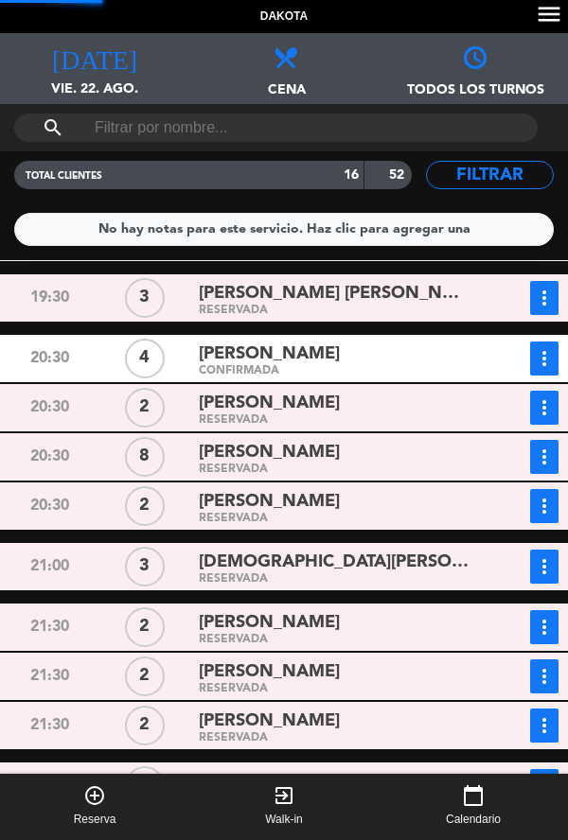
click at [412, 509] on div "[PERSON_NAME]" at bounding box center [335, 502] width 272 height 26
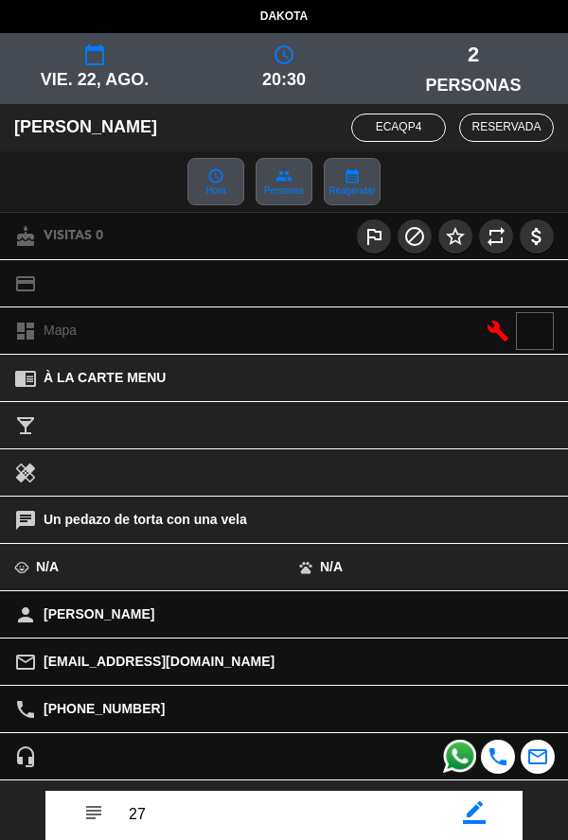
click at [398, 768] on div "headset_mic" at bounding box center [213, 756] width 426 height 46
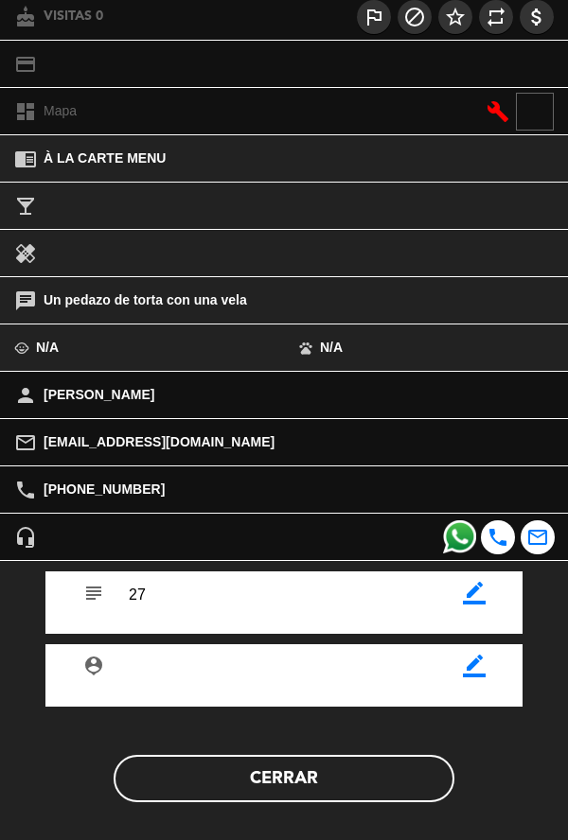
click at [382, 782] on button "Cerrar" at bounding box center [284, 778] width 341 height 47
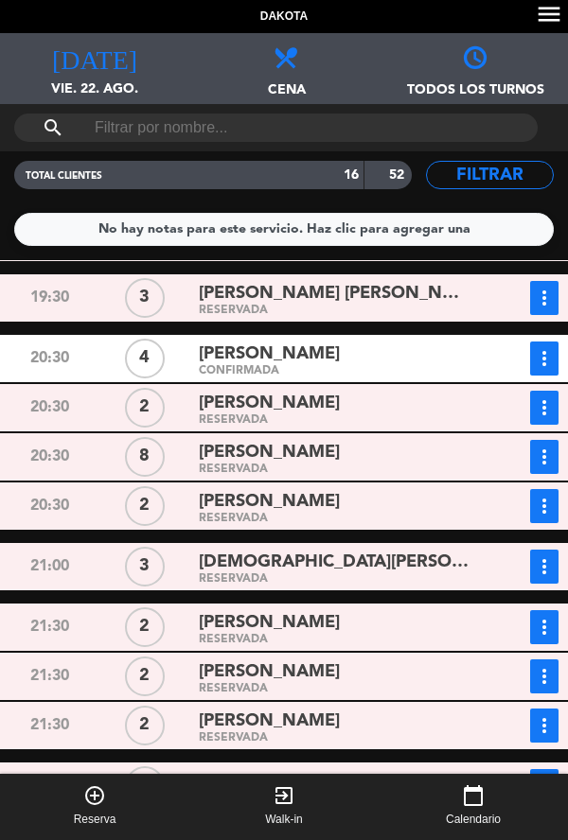
click at [236, 521] on div "RESERVADA" at bounding box center [335, 519] width 272 height 9
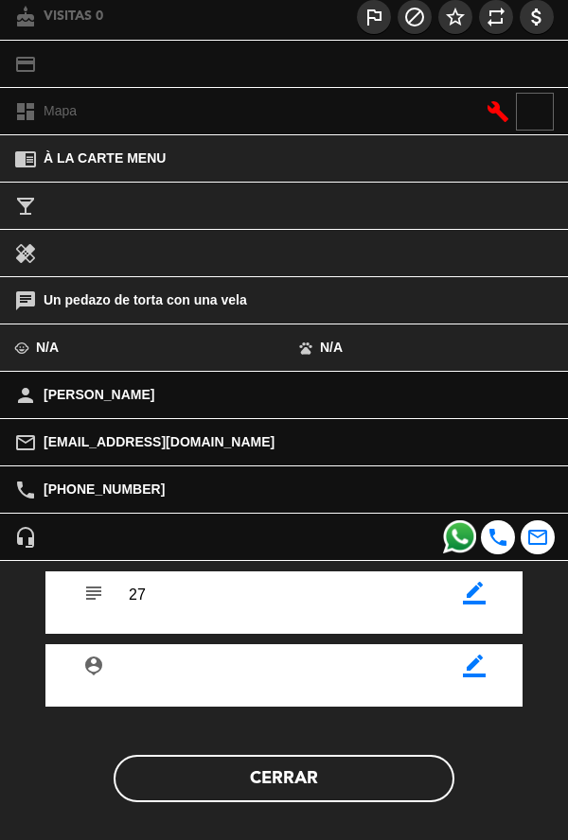
click at [345, 796] on button "Cerrar" at bounding box center [284, 778] width 341 height 47
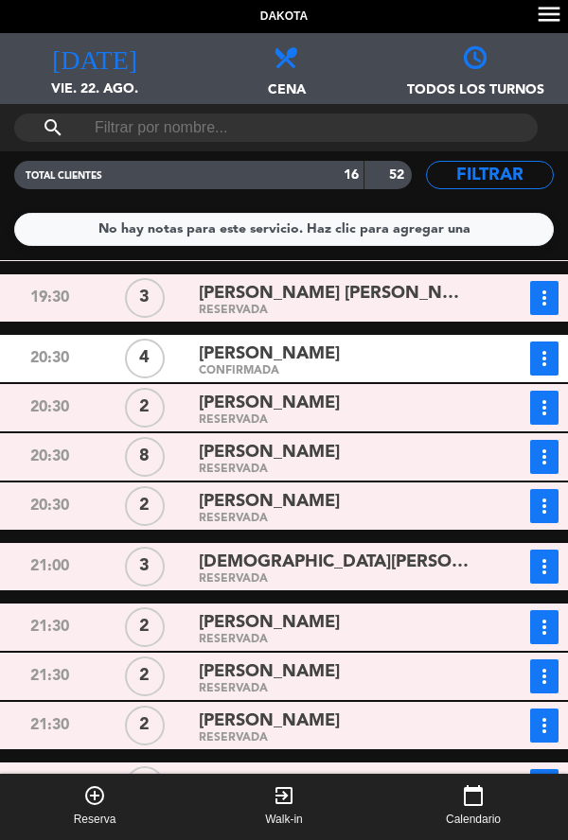
click at [346, 516] on div "RESERVADA" at bounding box center [335, 519] width 272 height 9
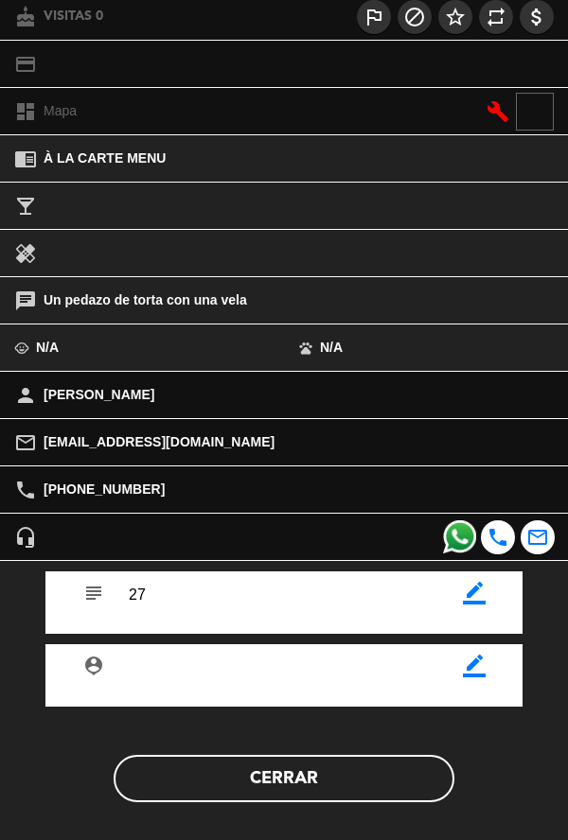
click at [330, 799] on button "Cerrar" at bounding box center [284, 778] width 341 height 47
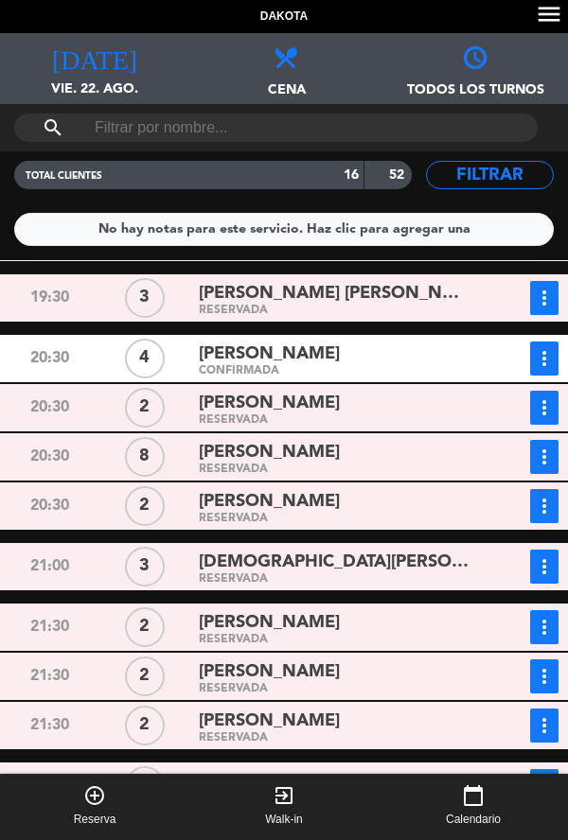
click at [15, 227] on div "No hay notas para este servicio. Haz clic para agregar una" at bounding box center [283, 229] width 539 height 33
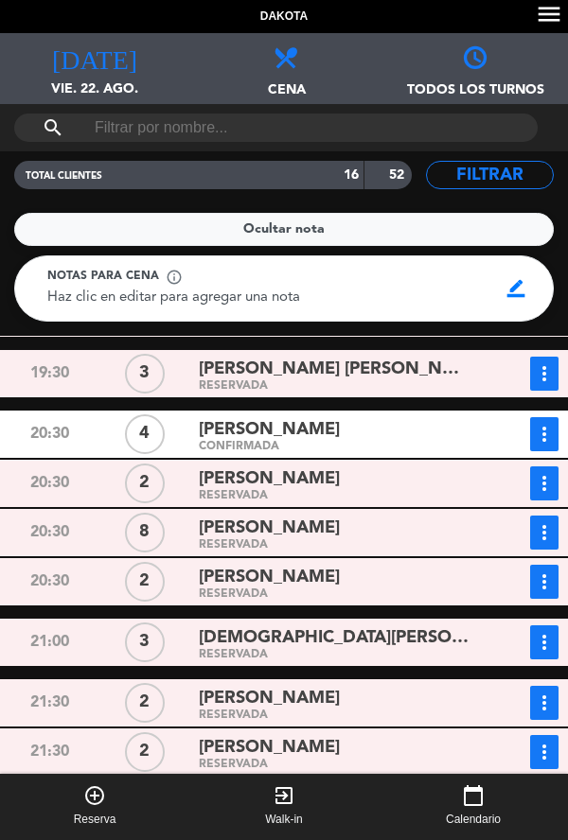
click at [5, 217] on div "Dakota menu [DATE] vie. 22. ago. [DATE] Todos los servicios Cena Cena Todos los…" at bounding box center [284, 420] width 568 height 840
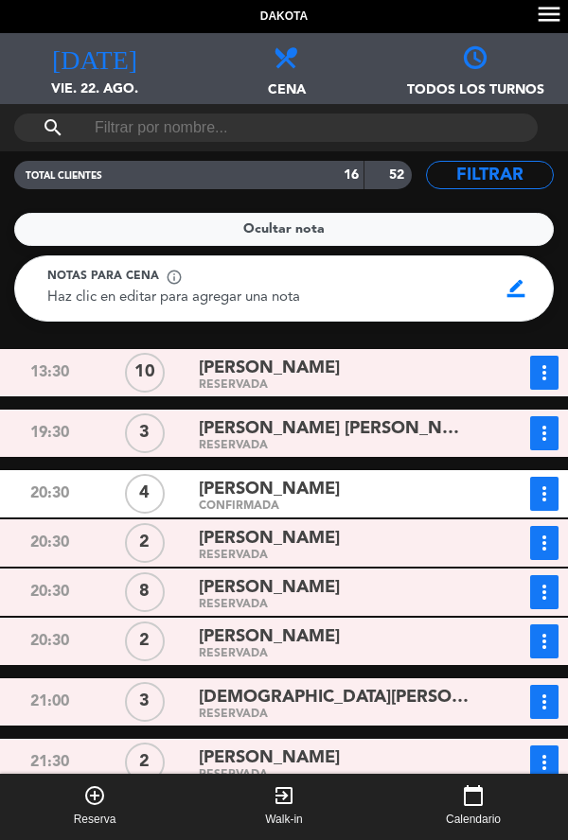
scroll to position [0, 0]
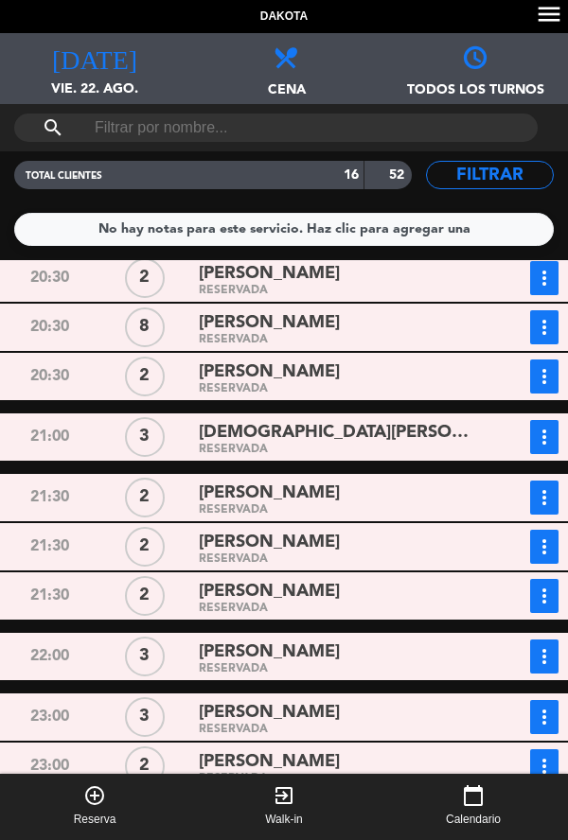
scroll to position [302, 0]
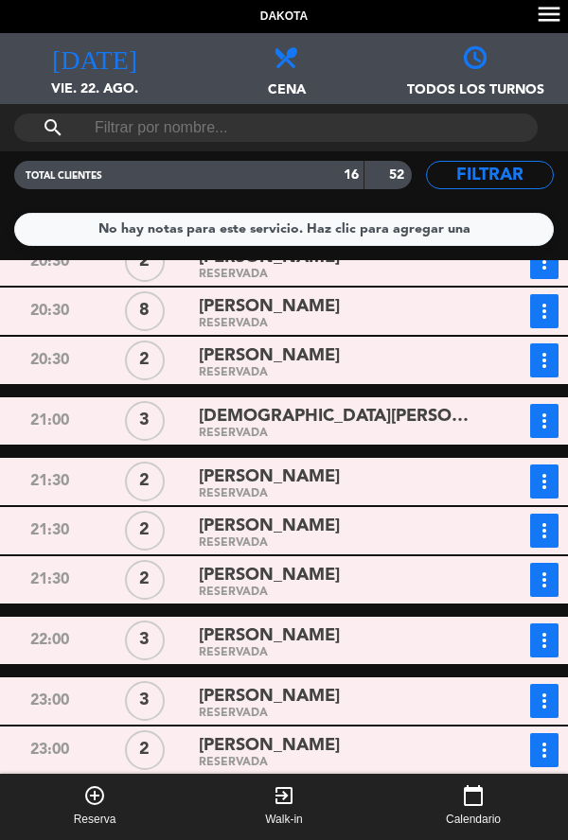
click at [338, 531] on div "[PERSON_NAME]" at bounding box center [335, 527] width 272 height 26
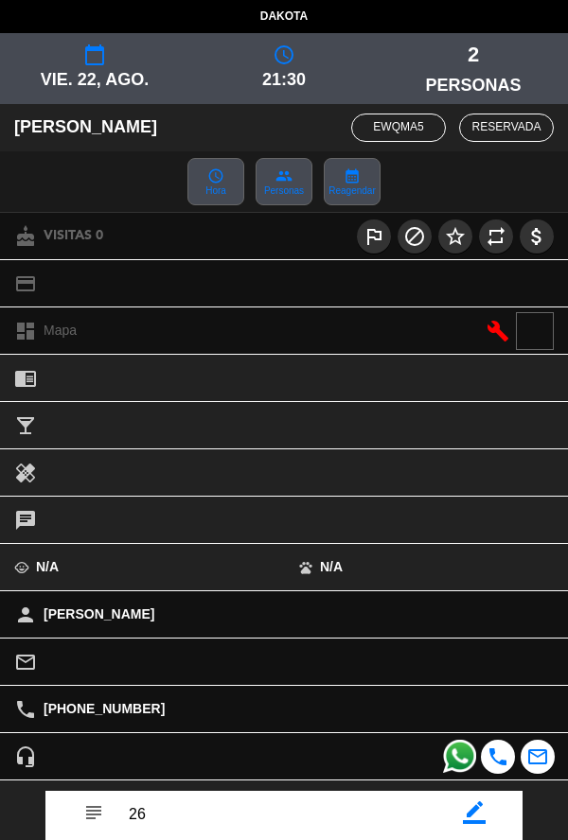
click at [394, 683] on div "mail_outline" at bounding box center [284, 661] width 568 height 46
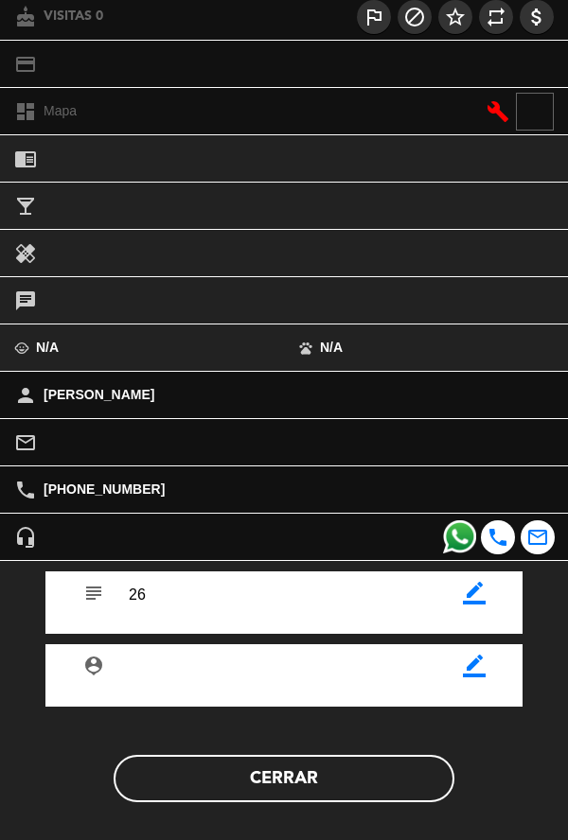
click at [473, 603] on icon "border_color" at bounding box center [474, 593] width 23 height 23
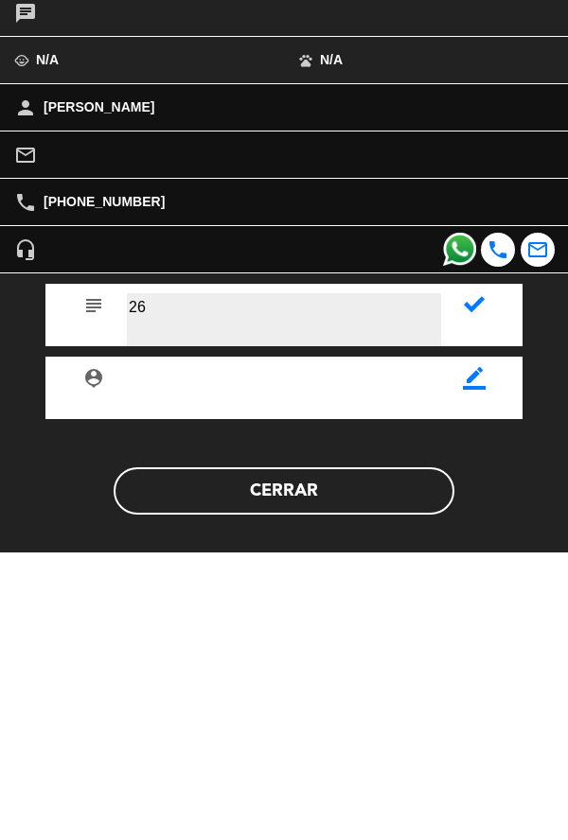
type textarea "2"
type textarea "22"
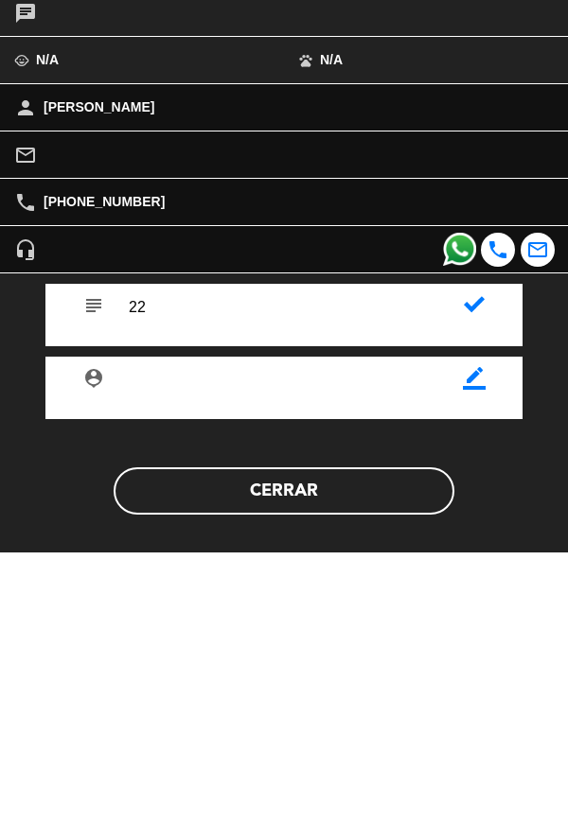
click at [473, 599] on icon at bounding box center [474, 592] width 21 height 21
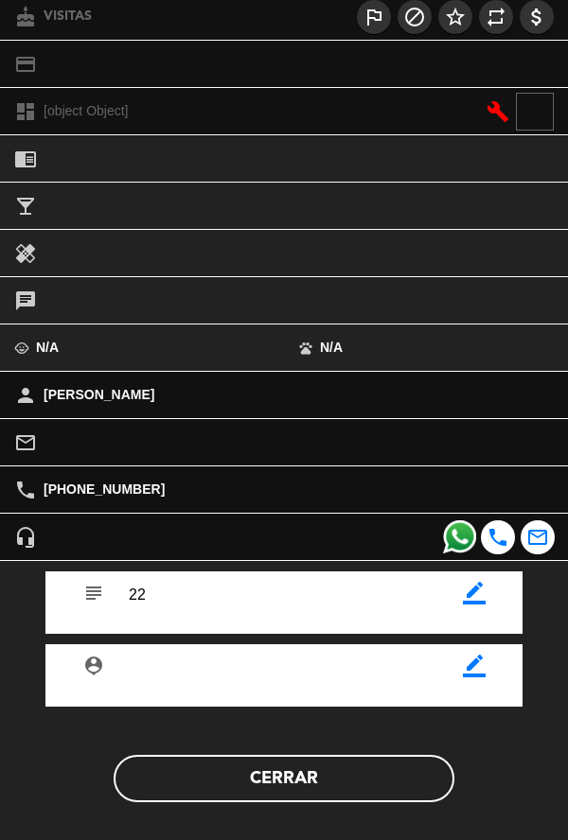
click at [361, 792] on button "Cerrar" at bounding box center [284, 778] width 341 height 47
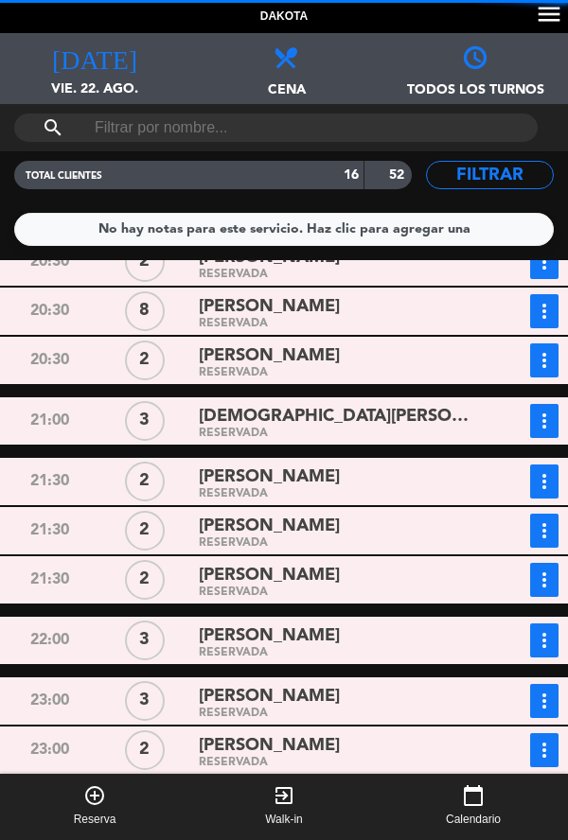
scroll to position [320, 0]
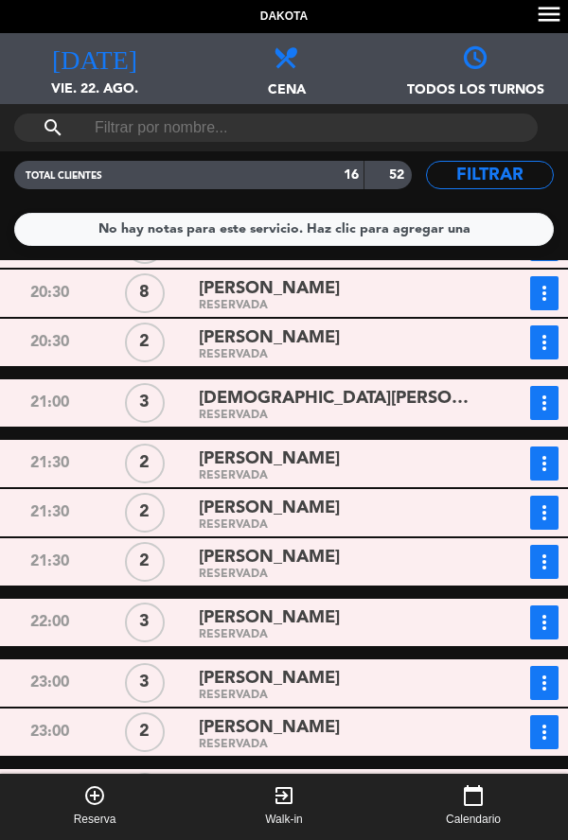
click at [358, 622] on div "[PERSON_NAME]" at bounding box center [335, 618] width 272 height 26
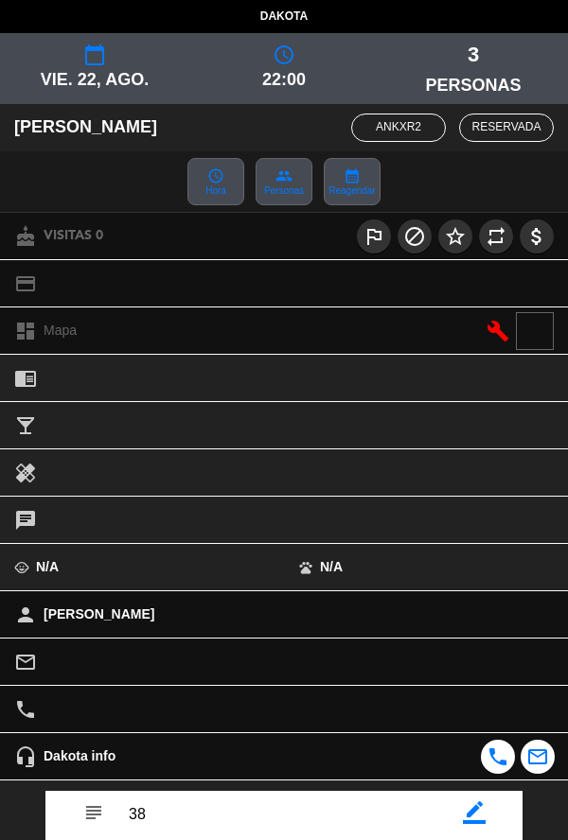
scroll to position [129, 0]
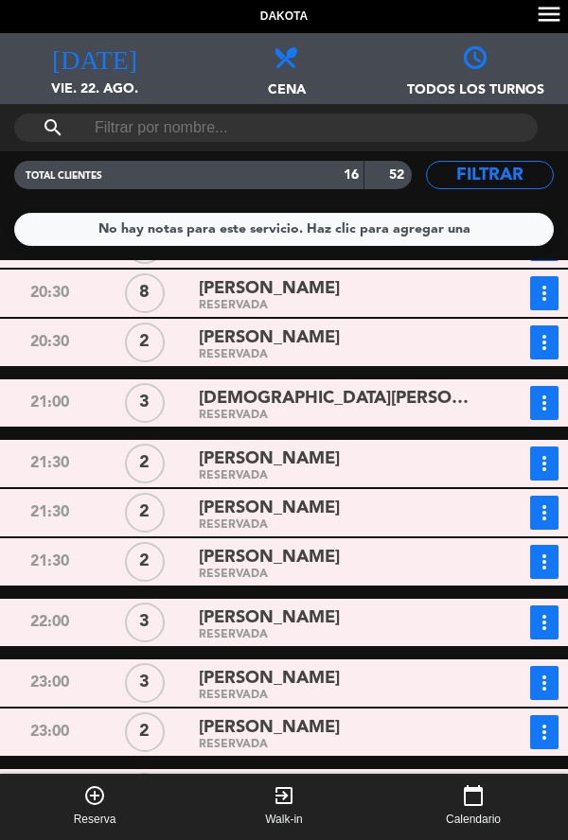
click at [343, 801] on div "RESERVADA" at bounding box center [335, 805] width 272 height 9
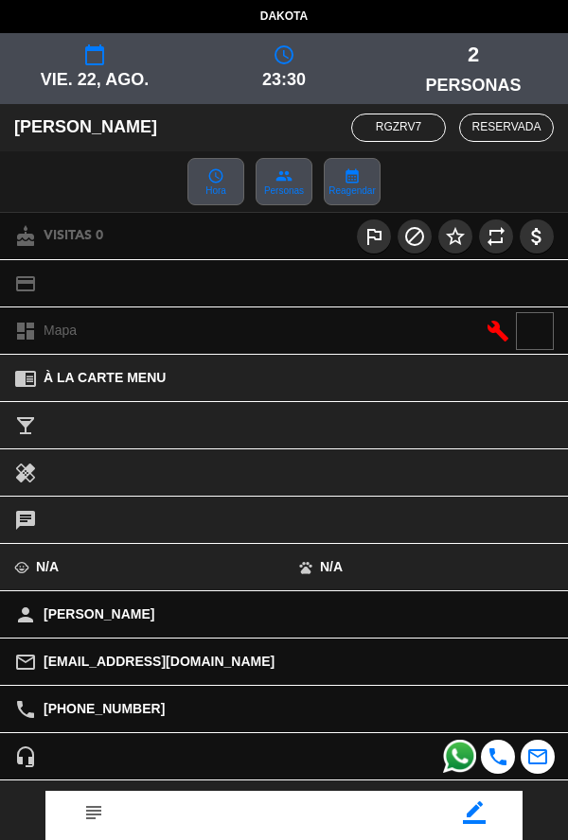
scroll to position [127, 0]
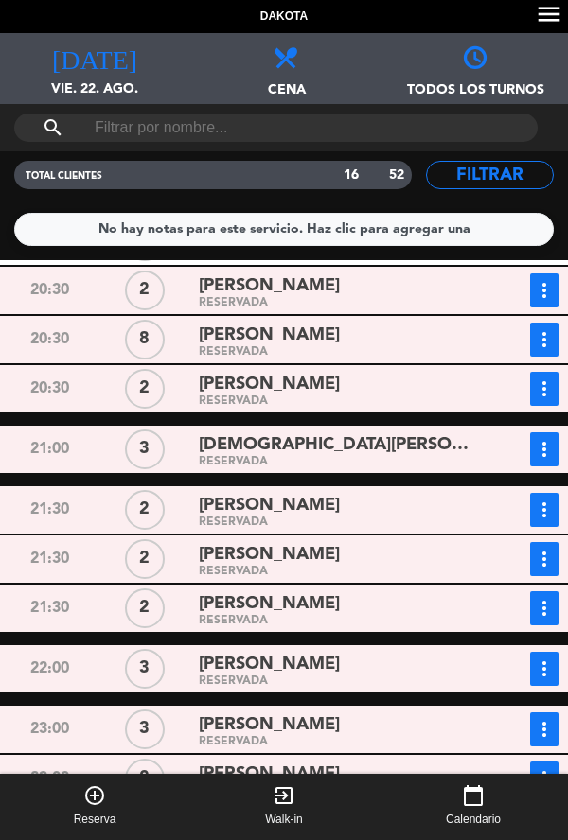
scroll to position [320, 0]
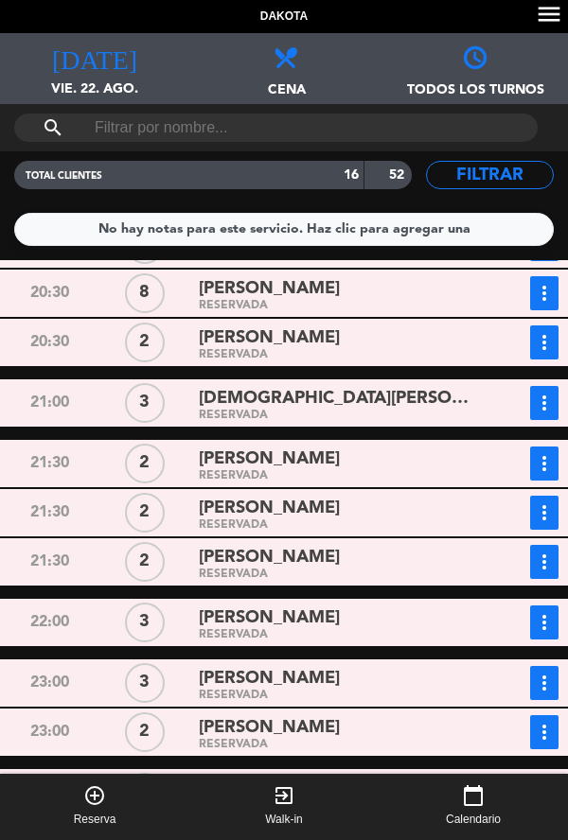
click at [426, 390] on div "[DEMOGRAPHIC_DATA][PERSON_NAME]" at bounding box center [335, 399] width 272 height 26
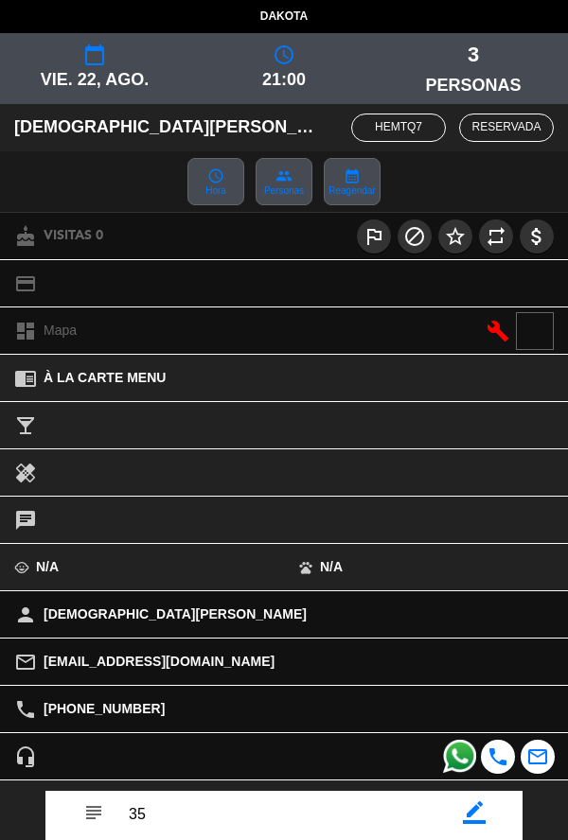
scroll to position [129, 0]
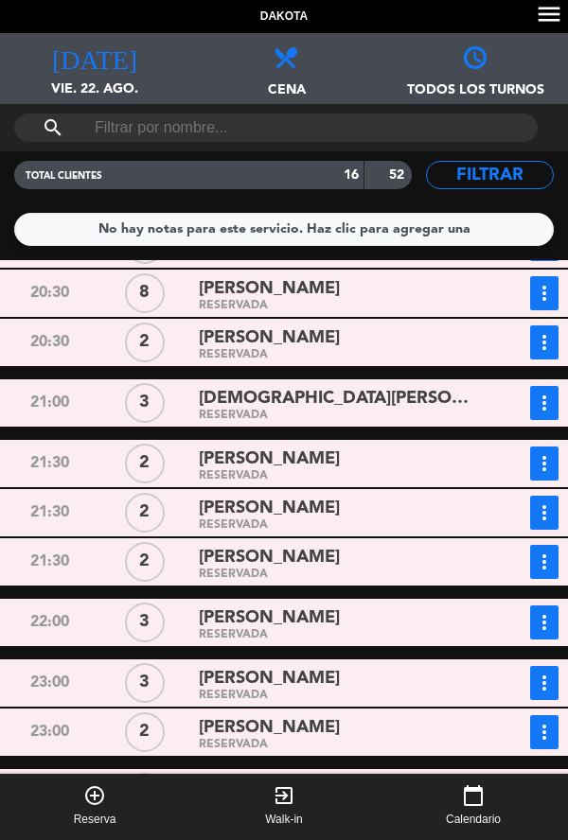
click at [390, 464] on div "[PERSON_NAME]" at bounding box center [335, 459] width 272 height 26
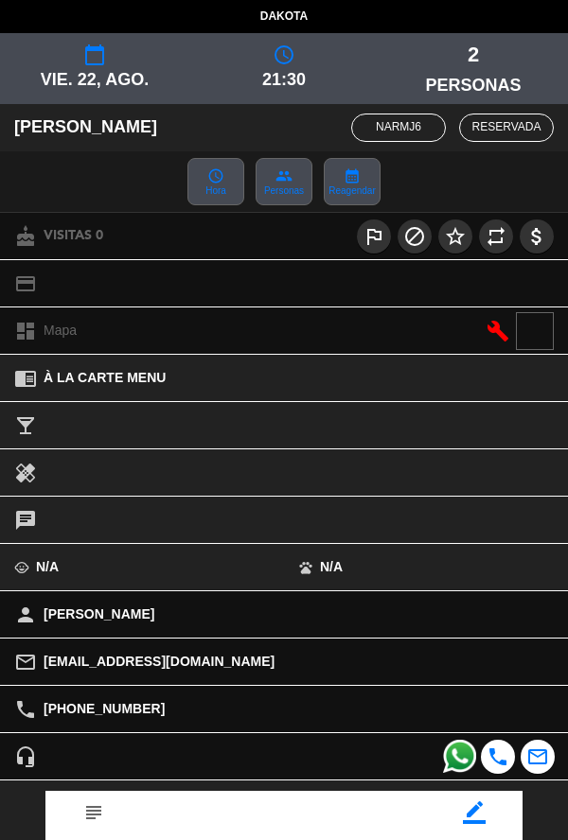
click at [501, 819] on div "border_color" at bounding box center [474, 805] width 67 height 28
click at [471, 822] on icon "border_color" at bounding box center [474, 812] width 23 height 23
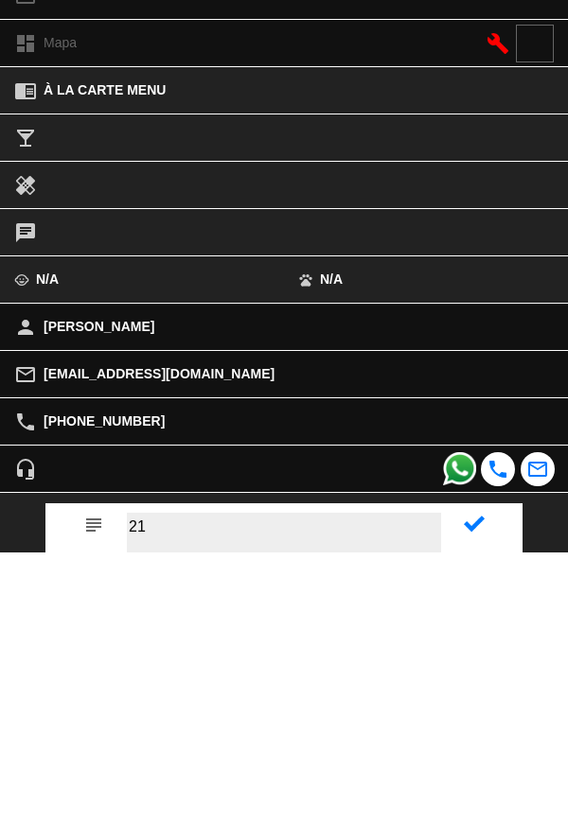
click at [438, 822] on textarea at bounding box center [284, 826] width 314 height 53
type textarea "21"
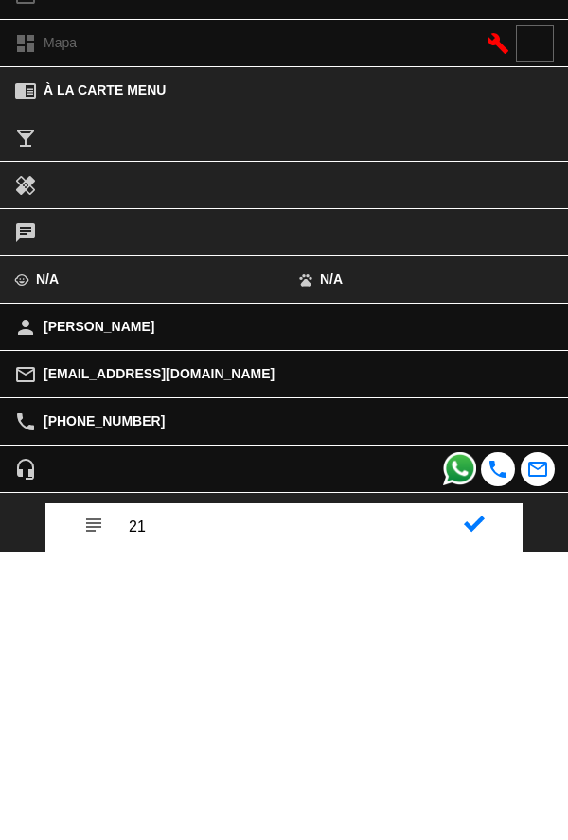
click at [483, 832] on div "subject" at bounding box center [283, 822] width 477 height 62
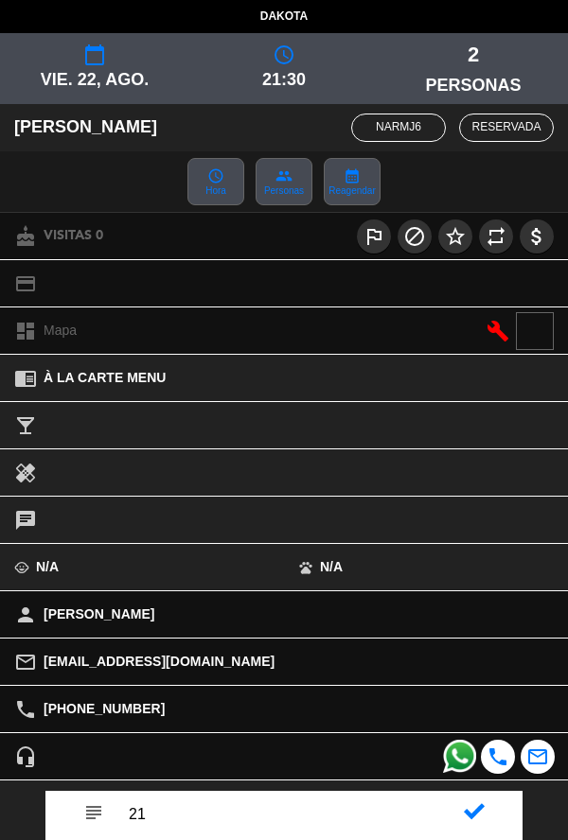
click at [481, 817] on icon at bounding box center [474, 811] width 21 height 21
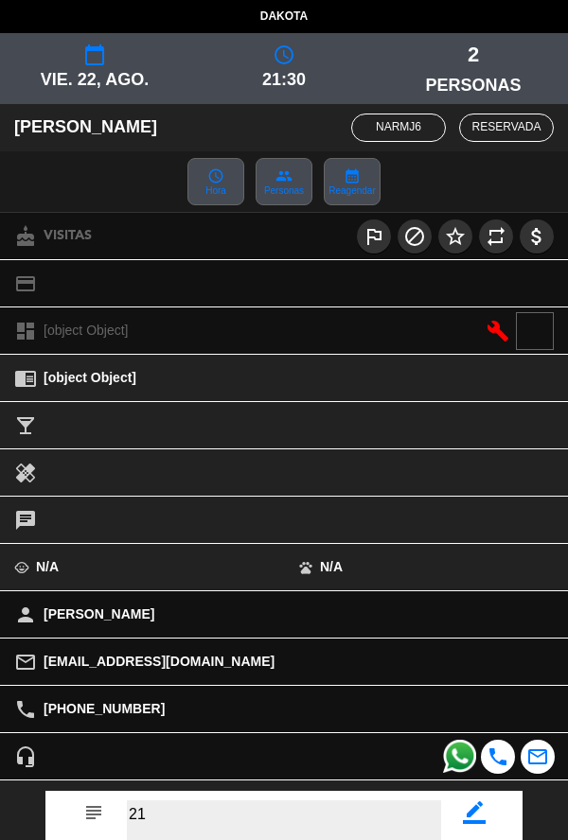
scroll to position [219, 0]
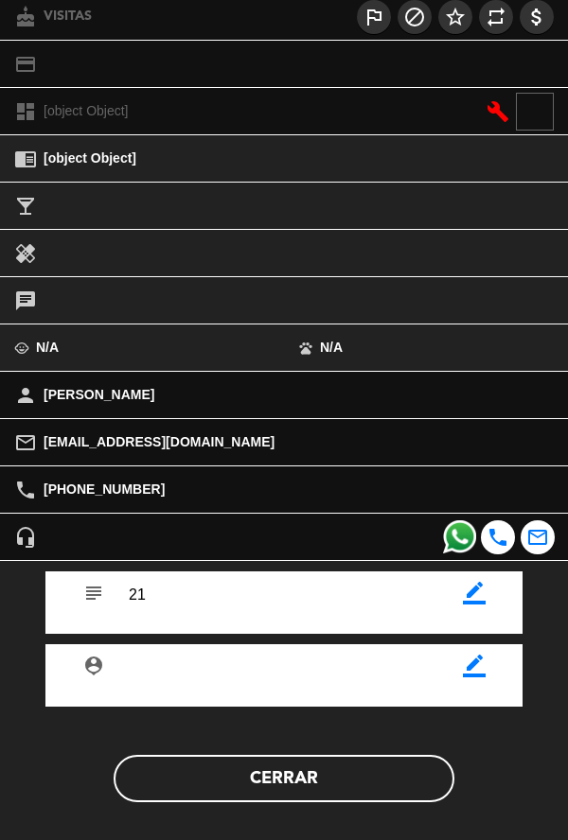
click at [346, 786] on button "Cerrar" at bounding box center [284, 778] width 341 height 47
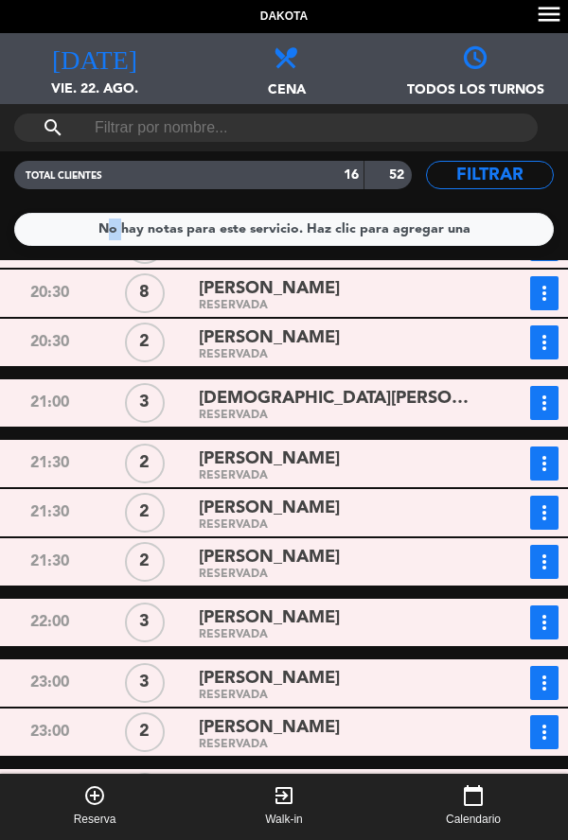
click at [5, 495] on div "21:30 2 matias bottaro RESERVADA more_vert Estado de la reserva +59899589152" at bounding box center [283, 512] width 577 height 47
click at [5, 480] on div "21:30" at bounding box center [50, 463] width 96 height 34
click at [431, 415] on div "RESERVADA" at bounding box center [335, 415] width 272 height 9
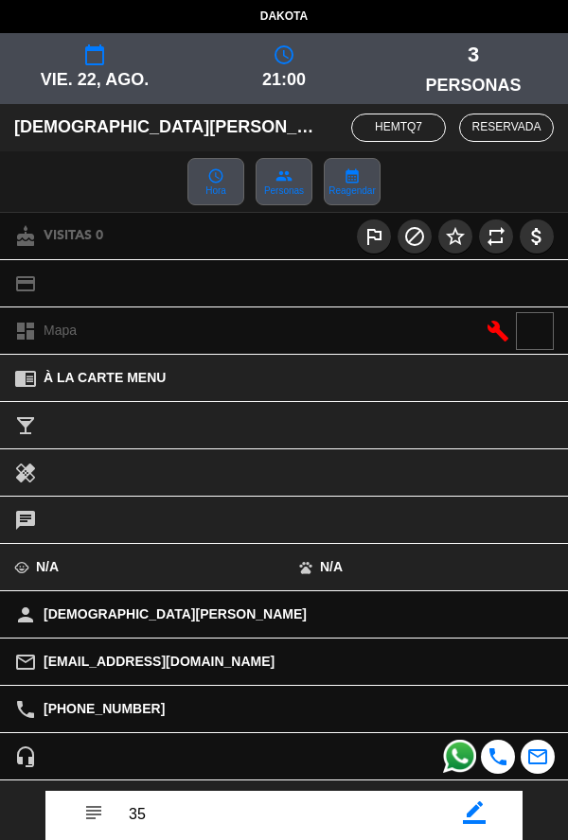
scroll to position [129, 0]
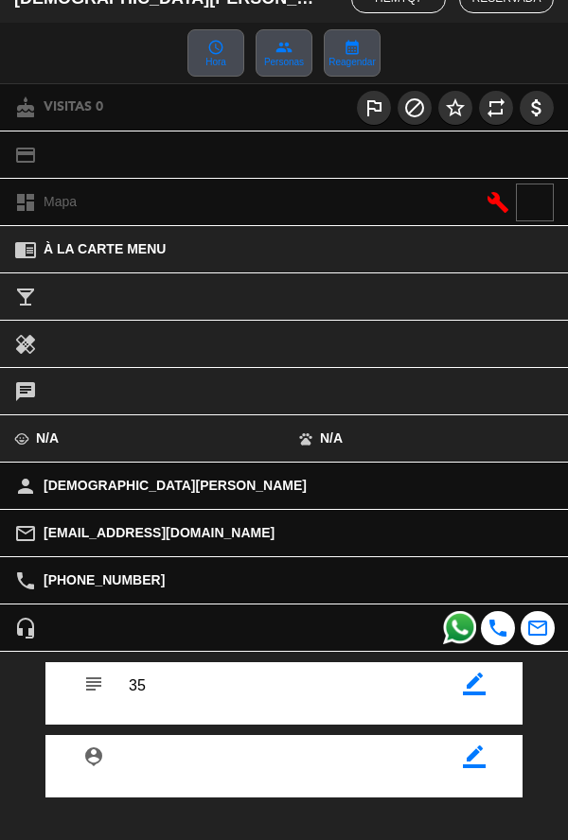
click at [404, 839] on div "subject border_color person_pin border_color Cerrar" at bounding box center [284, 792] width 596 height 281
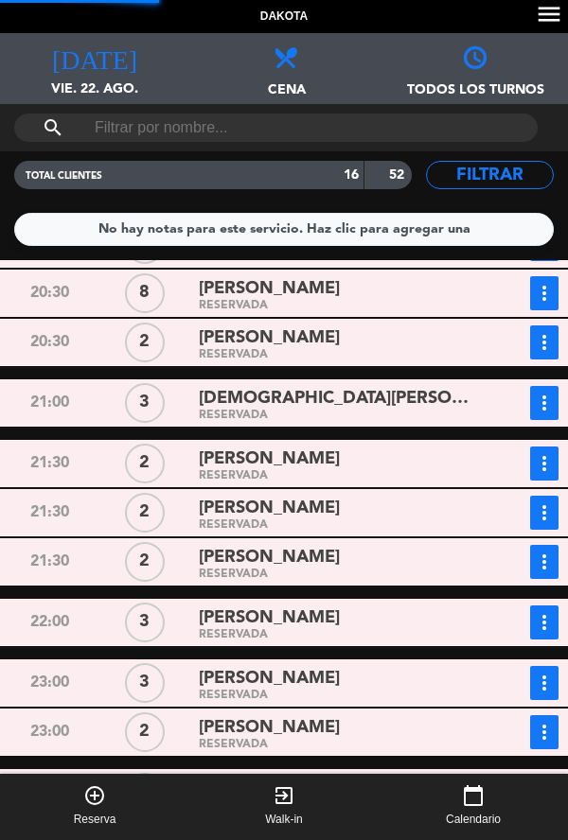
click at [450, 637] on div "RESERVADA" at bounding box center [335, 635] width 272 height 9
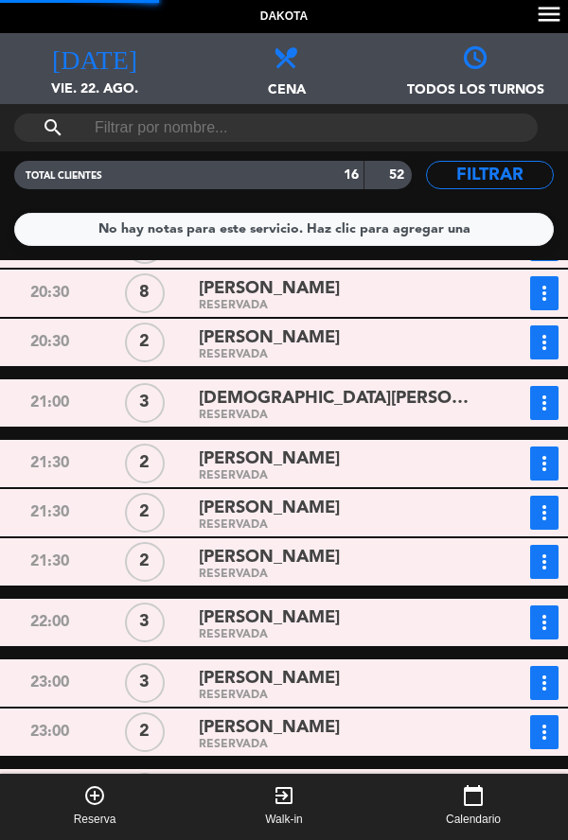
click at [456, 697] on div "RESERVADA" at bounding box center [335, 695] width 272 height 9
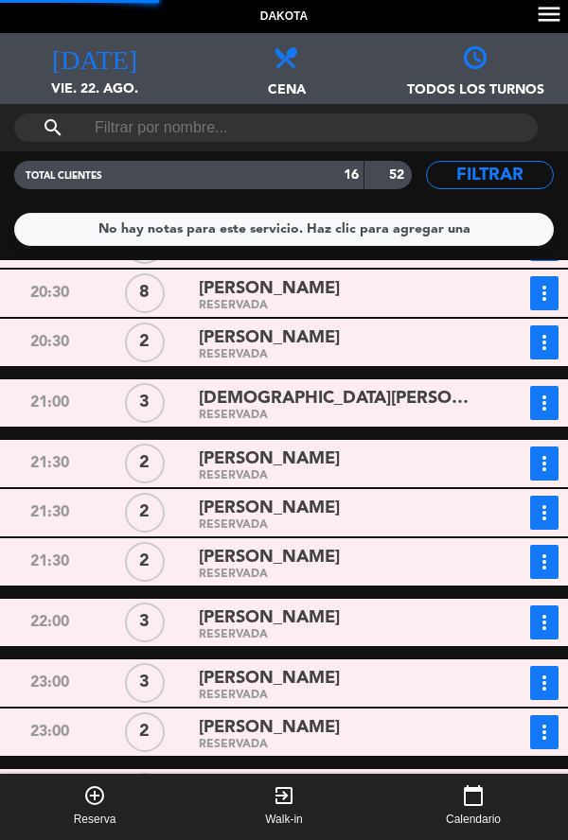
scroll to position [62, 0]
click at [439, 496] on div "[PERSON_NAME]" at bounding box center [335, 509] width 272 height 26
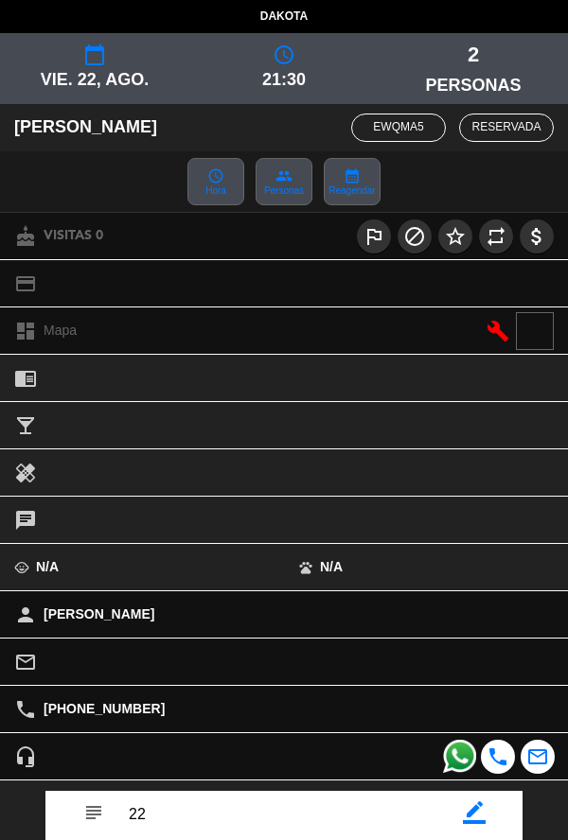
scroll to position [219, 0]
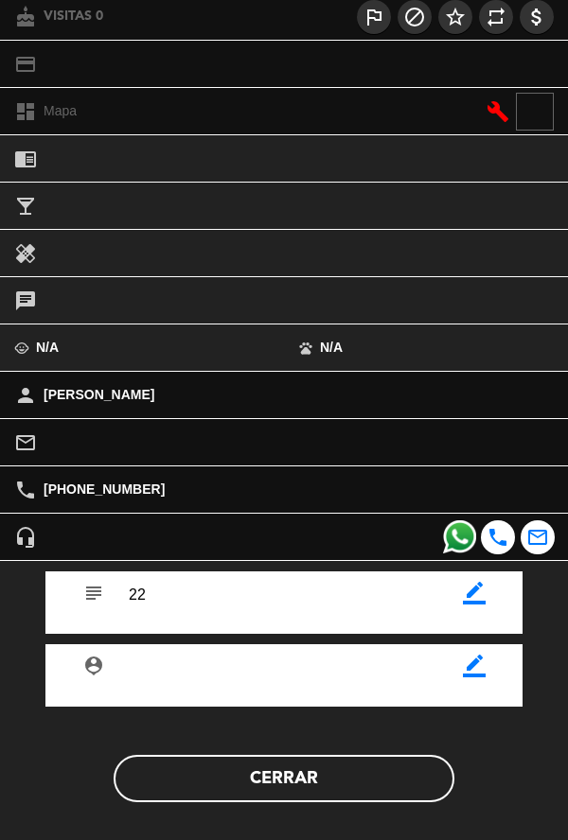
click at [331, 796] on button "Cerrar" at bounding box center [284, 778] width 341 height 47
click at [324, 798] on button "Cerrar" at bounding box center [284, 778] width 341 height 47
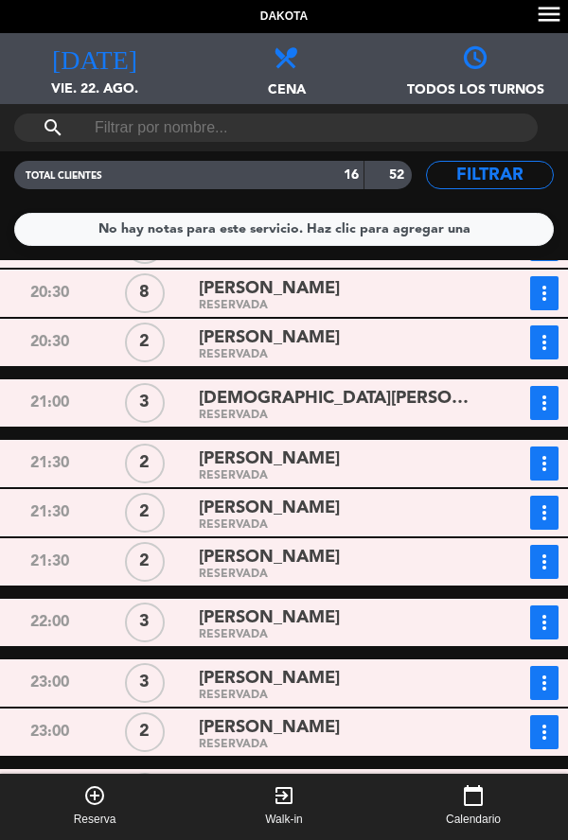
click at [412, 570] on div "RESERVADA" at bounding box center [335, 574] width 272 height 9
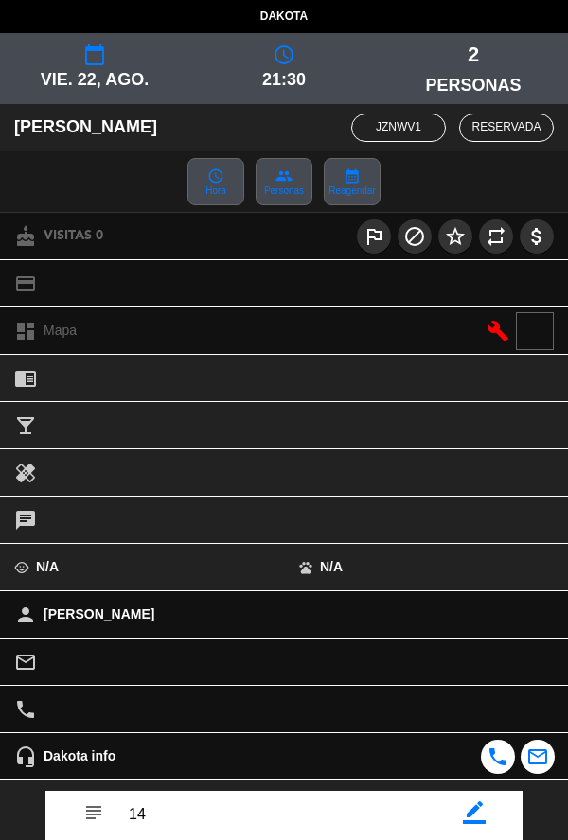
click at [481, 816] on icon "border_color" at bounding box center [474, 812] width 23 height 23
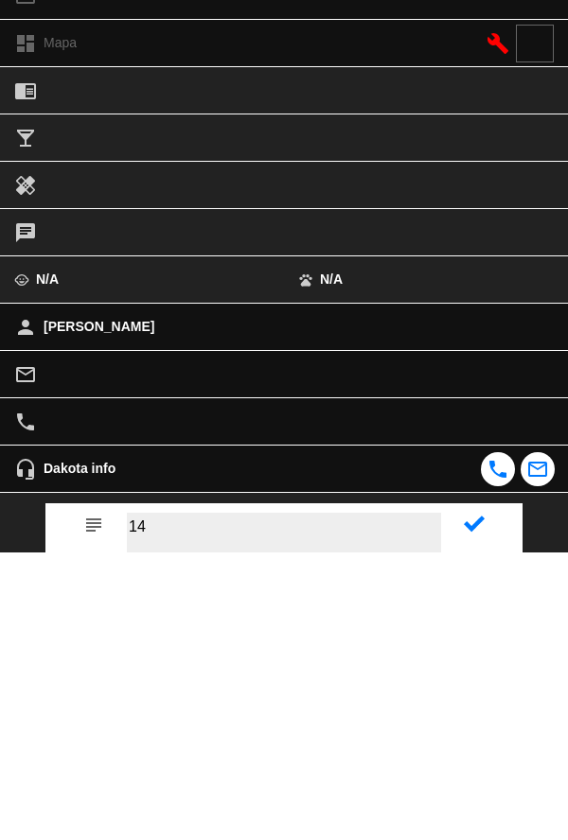
type textarea "1"
type textarea "28"
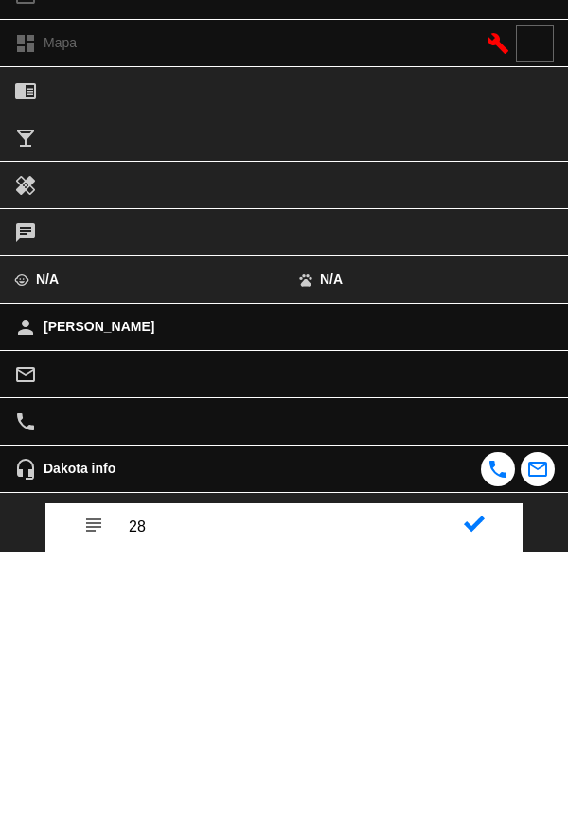
click at [475, 811] on icon at bounding box center [474, 811] width 21 height 21
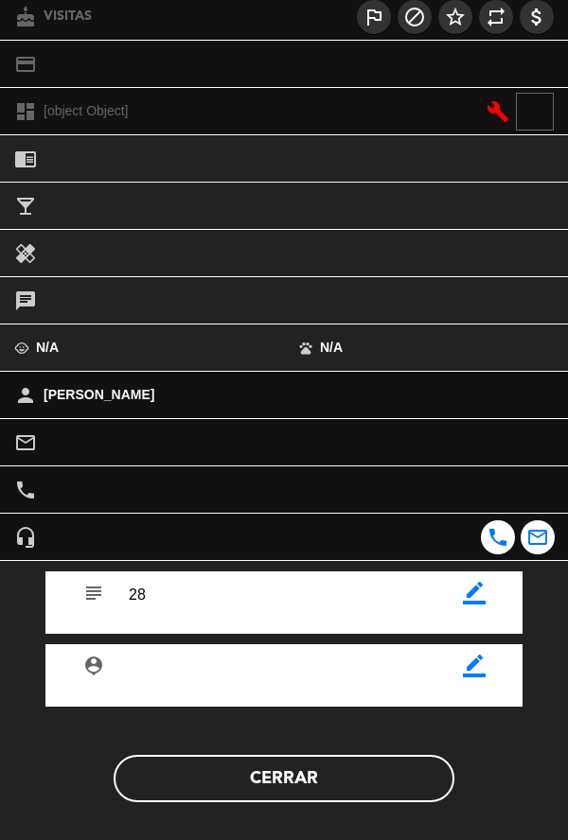
click at [385, 783] on button "Cerrar" at bounding box center [284, 778] width 341 height 47
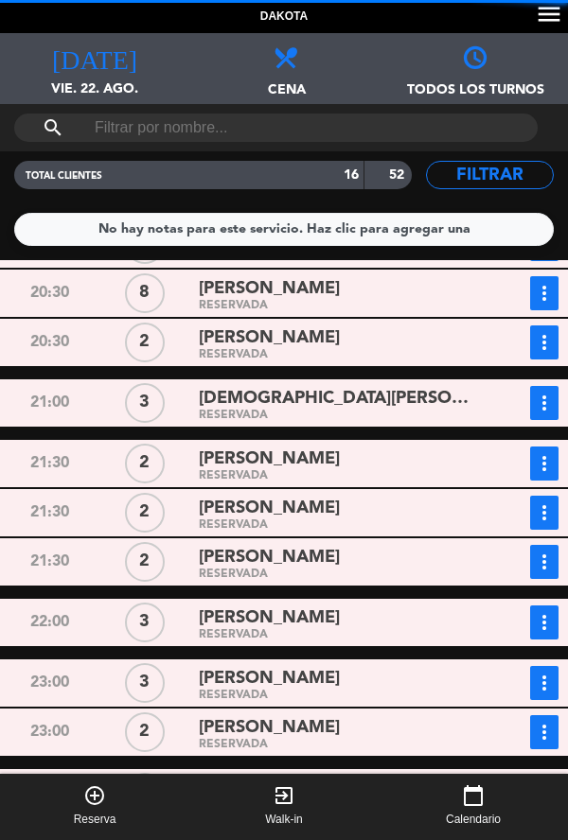
scroll to position [0, 0]
click at [417, 638] on div "RESERVADA" at bounding box center [335, 635] width 272 height 9
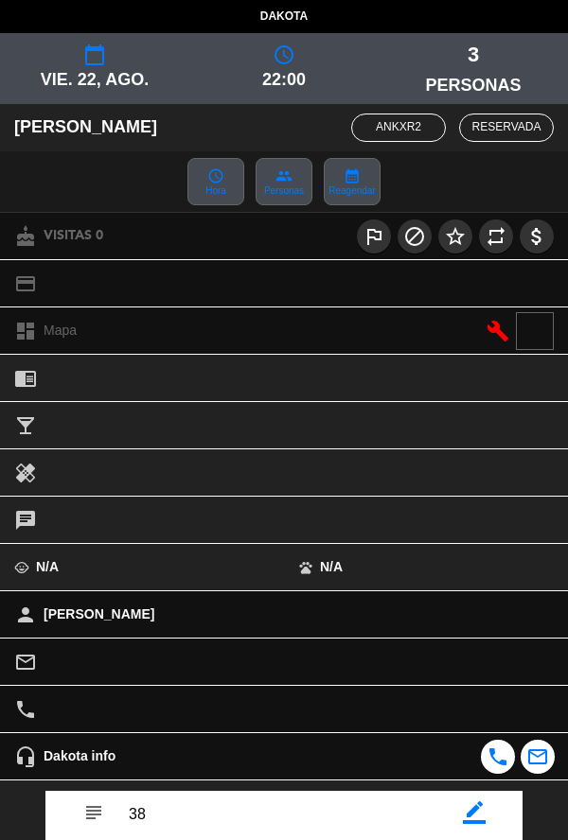
scroll to position [129, 0]
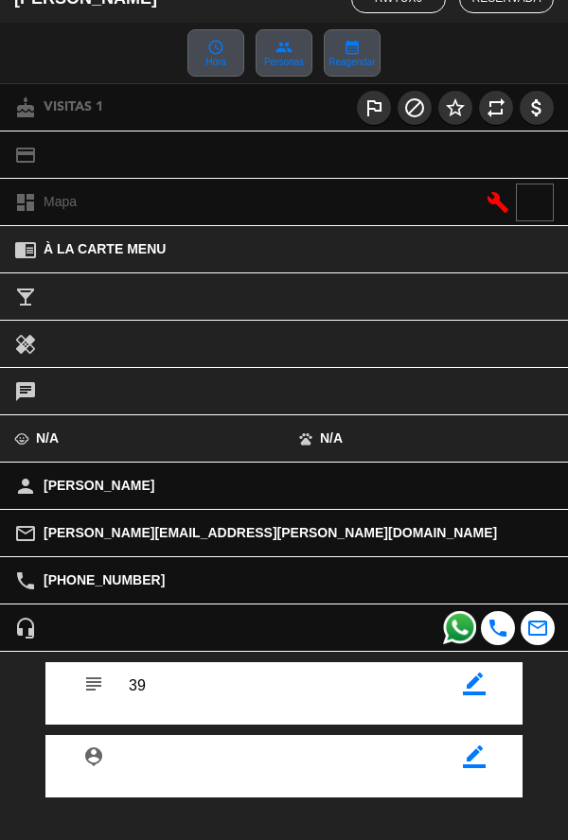
click at [345, 839] on div "subject border_color person_pin border_color Cerrar" at bounding box center [284, 792] width 596 height 281
click at [331, 839] on div "subject border_color person_pin border_color Cerrar" at bounding box center [284, 792] width 596 height 281
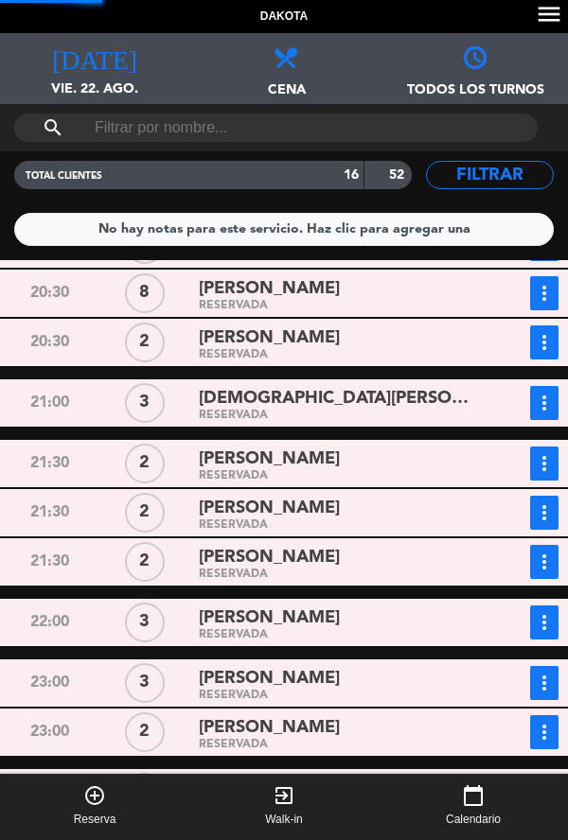
click at [434, 729] on div "[PERSON_NAME]" at bounding box center [335, 728] width 272 height 26
